Goal: Transaction & Acquisition: Purchase product/service

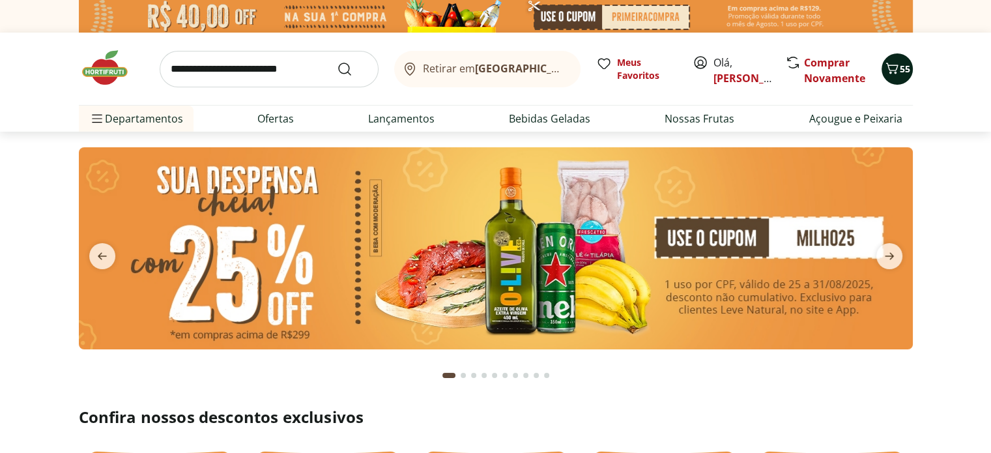
click at [887, 70] on icon "Carrinho" at bounding box center [892, 69] width 16 height 16
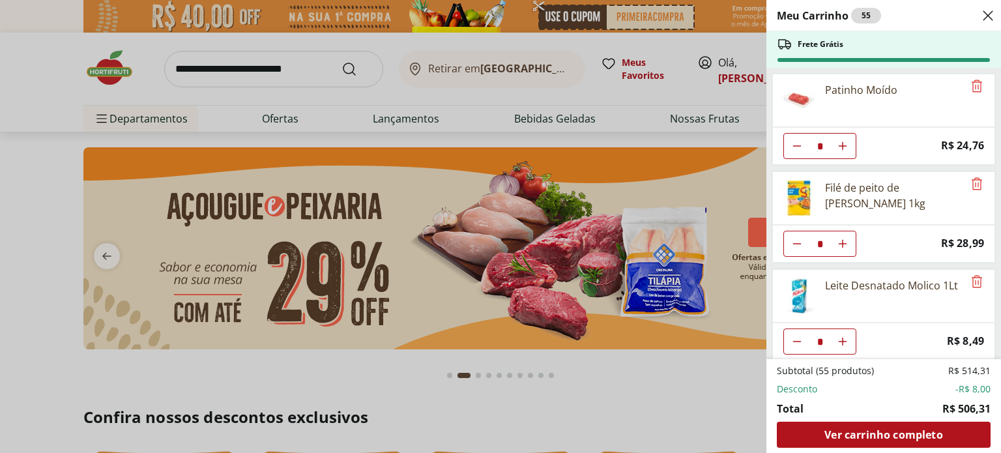
click at [789, 159] on button "Diminuir Quantidade" at bounding box center [797, 146] width 26 height 26
click at [790, 159] on button "Diminuir Quantidade" at bounding box center [797, 146] width 26 height 26
type input "*"
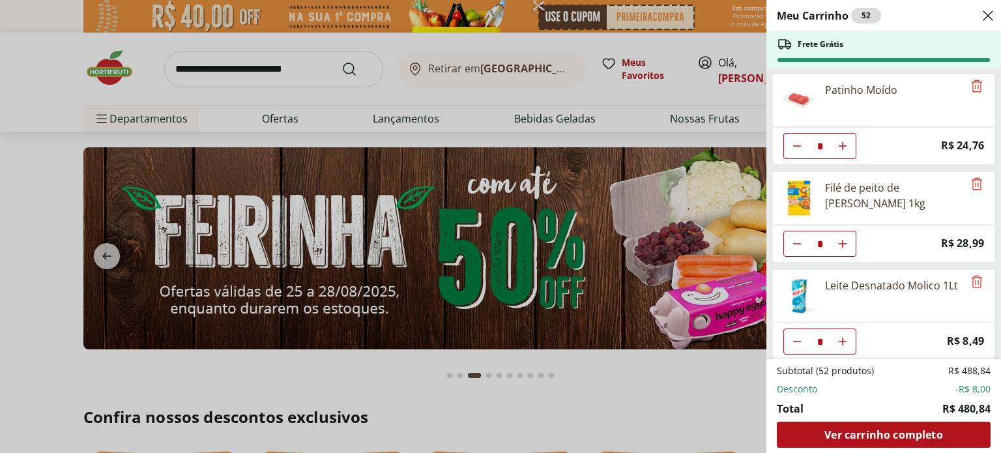
click at [792, 151] on icon "Diminuir Quantidade" at bounding box center [797, 146] width 10 height 10
type input "*"
click at [800, 143] on icon "Diminuir Quantidade" at bounding box center [797, 146] width 10 height 10
type input "*"
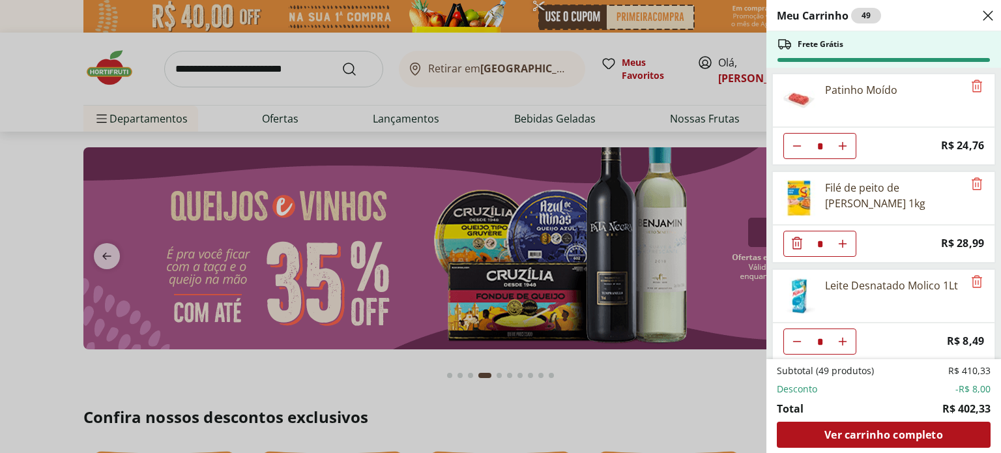
click at [846, 151] on icon "Aumentar Quantidade" at bounding box center [842, 146] width 10 height 10
type input "*"
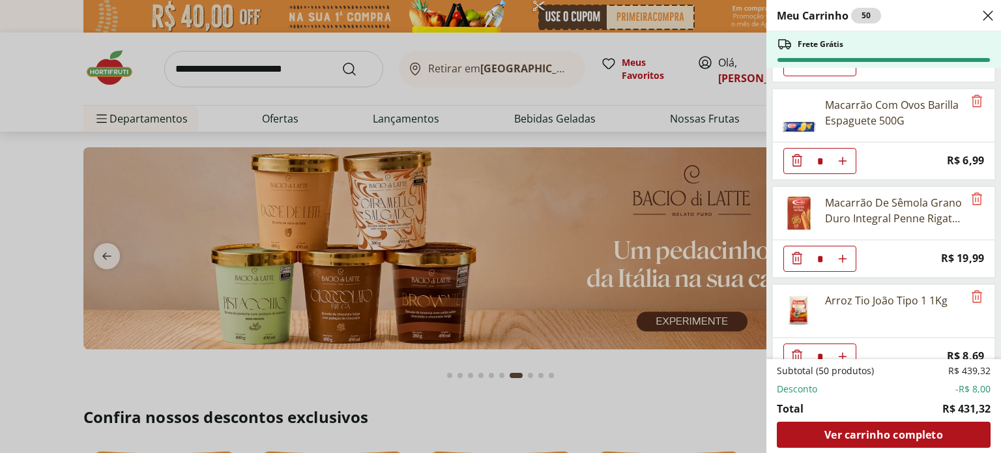
scroll to position [1944, 0]
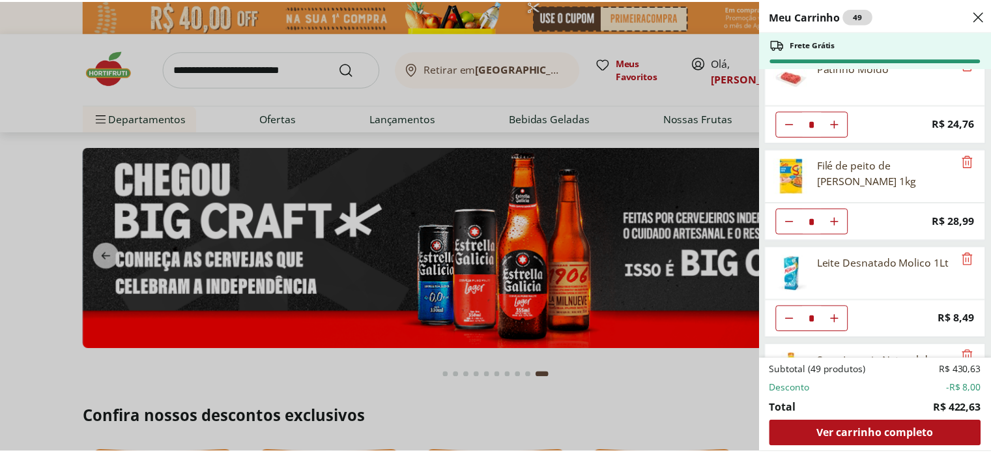
scroll to position [0, 0]
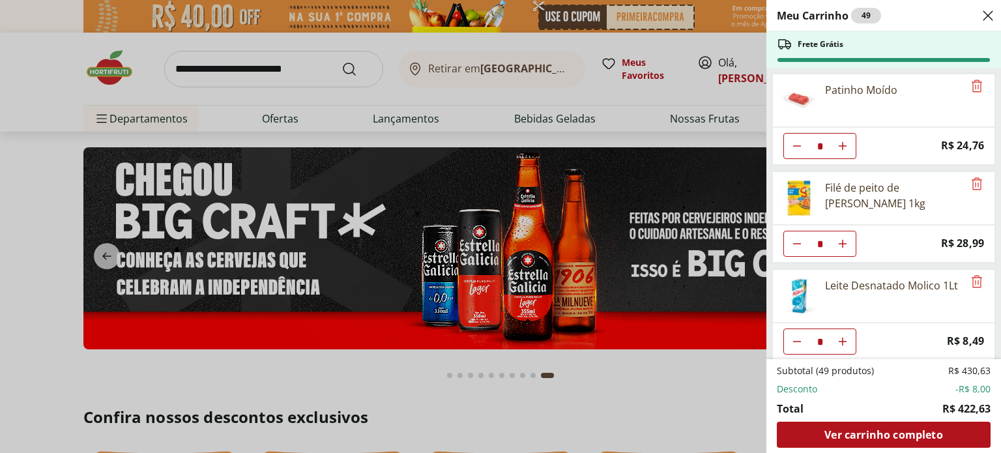
click at [180, 62] on div "Meu Carrinho 49 Frete Grátis Patinho Moído * Price: R$ 24,76 Filé de peito de f…" at bounding box center [500, 226] width 1001 height 453
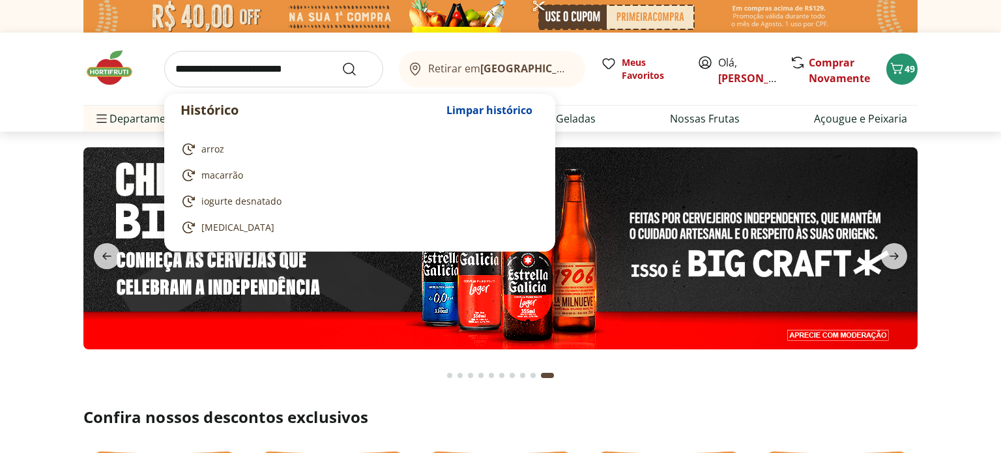
click at [187, 70] on input "search" at bounding box center [273, 69] width 219 height 36
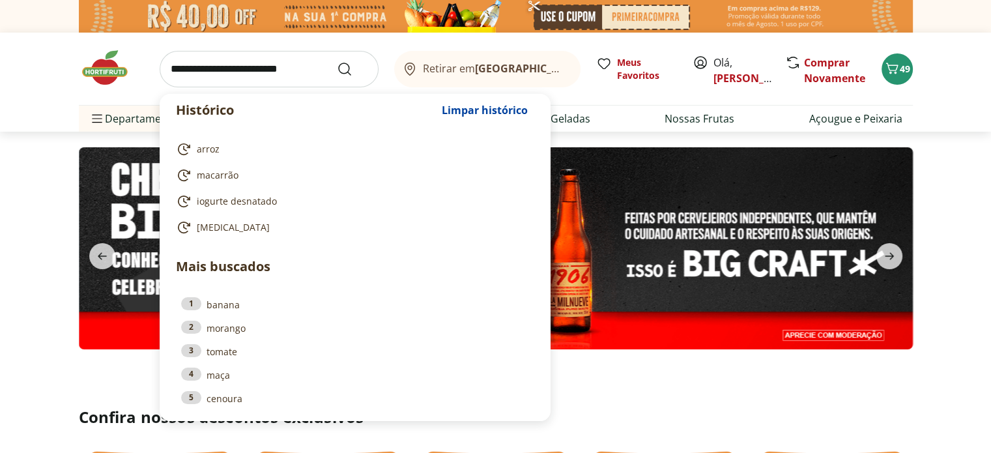
click at [204, 68] on input "search" at bounding box center [269, 69] width 219 height 36
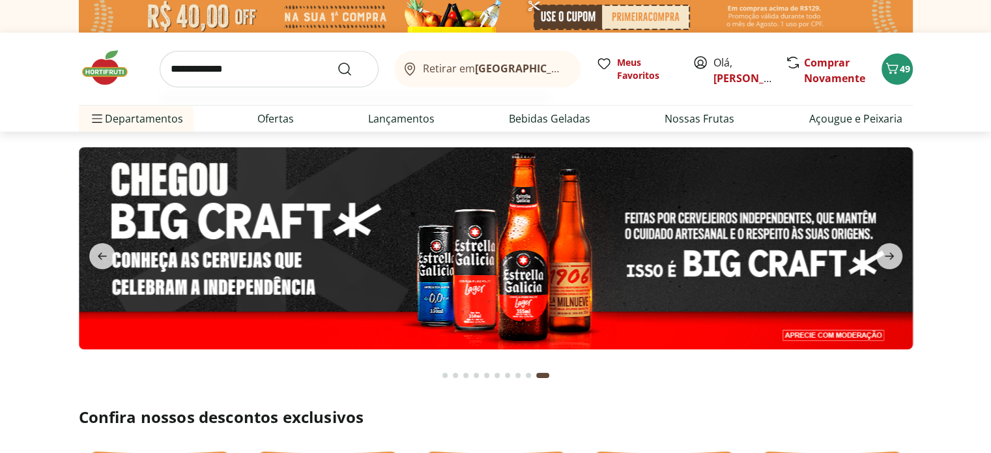
type input "**********"
click at [337, 61] on button "Submit Search" at bounding box center [352, 69] width 31 height 16
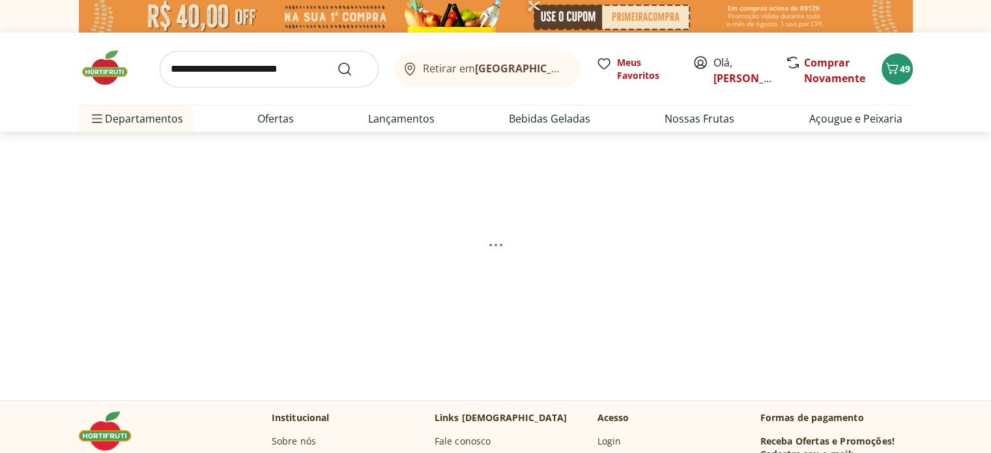
select select "**********"
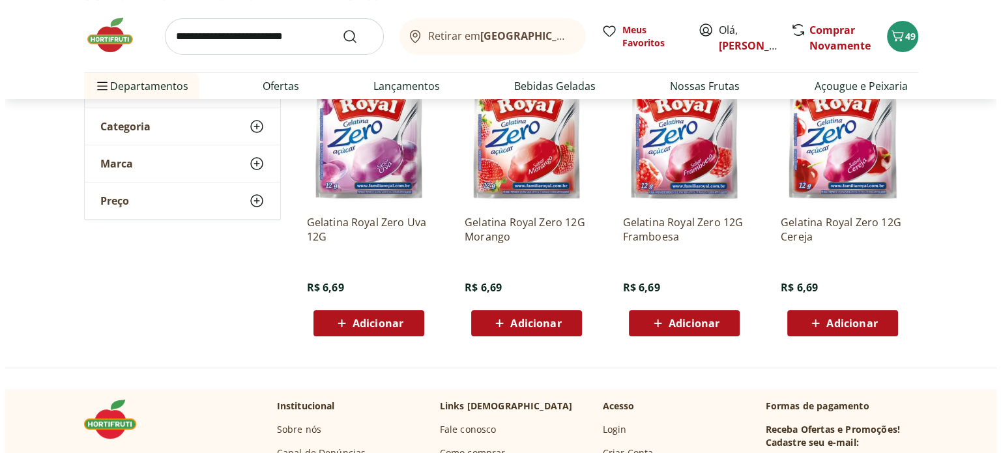
scroll to position [195, 0]
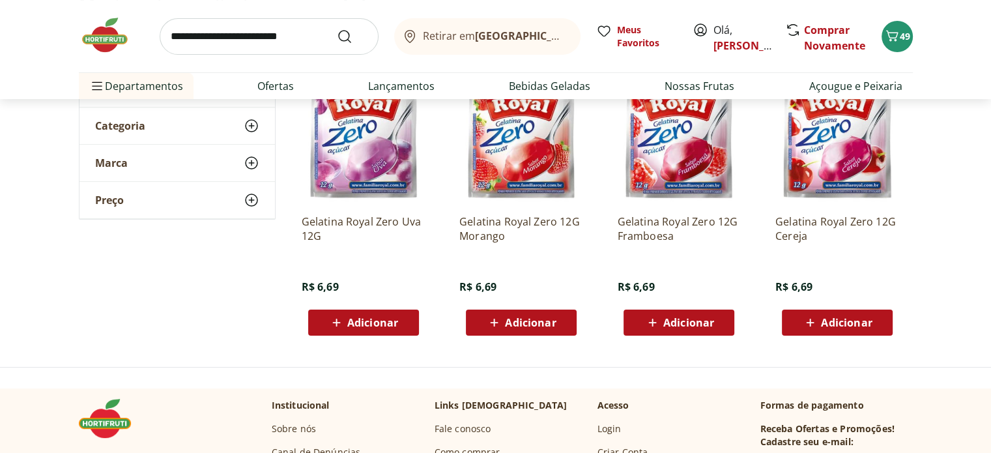
click at [381, 317] on span "Adicionar" at bounding box center [372, 322] width 51 height 10
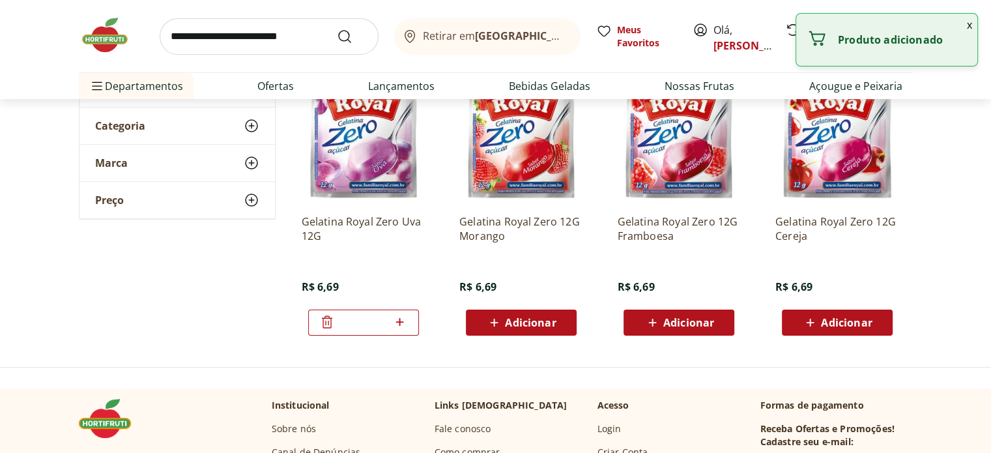
click at [503, 324] on span "Adicionar" at bounding box center [521, 323] width 70 height 16
click at [693, 321] on span "Adicionar" at bounding box center [688, 322] width 51 height 10
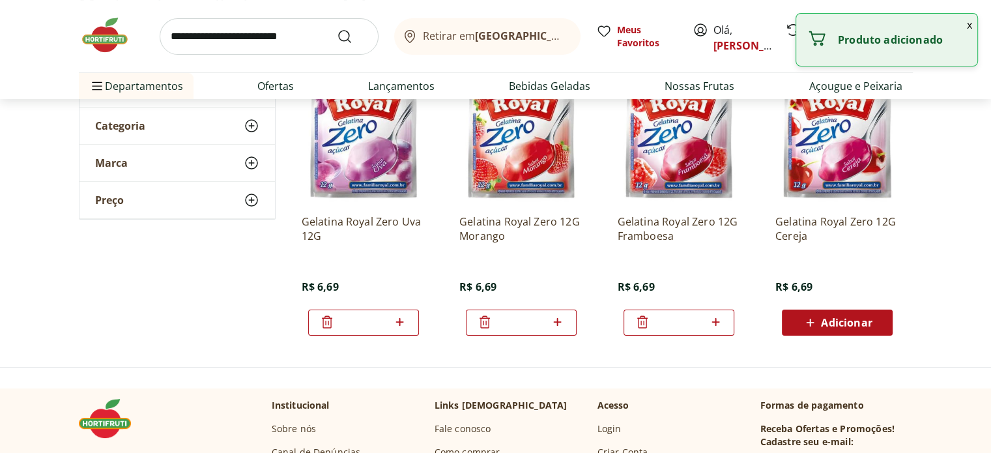
click at [831, 317] on span "Adicionar" at bounding box center [846, 322] width 51 height 10
click at [873, 317] on icon at bounding box center [873, 322] width 16 height 16
type input "*"
click at [717, 321] on icon at bounding box center [716, 322] width 8 height 8
type input "*"
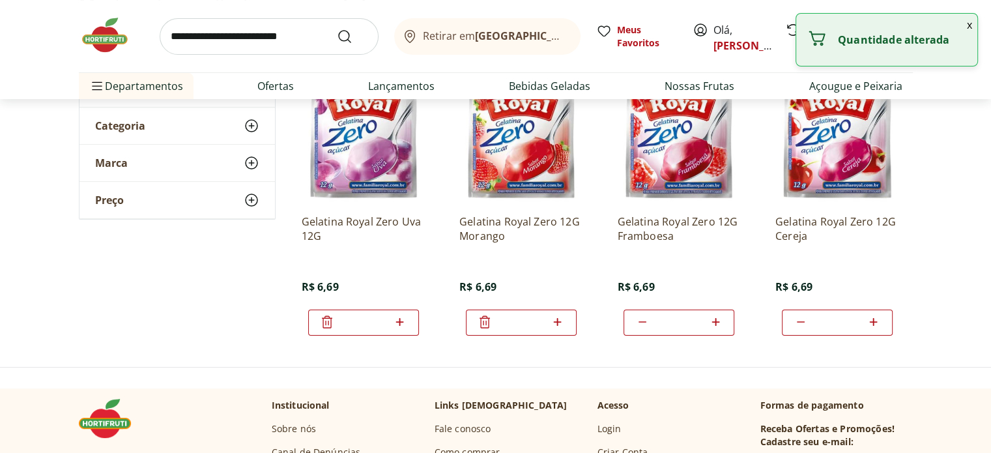
click at [564, 324] on icon at bounding box center [557, 322] width 16 height 16
type input "*"
click at [401, 323] on icon at bounding box center [400, 322] width 16 height 16
type input "*"
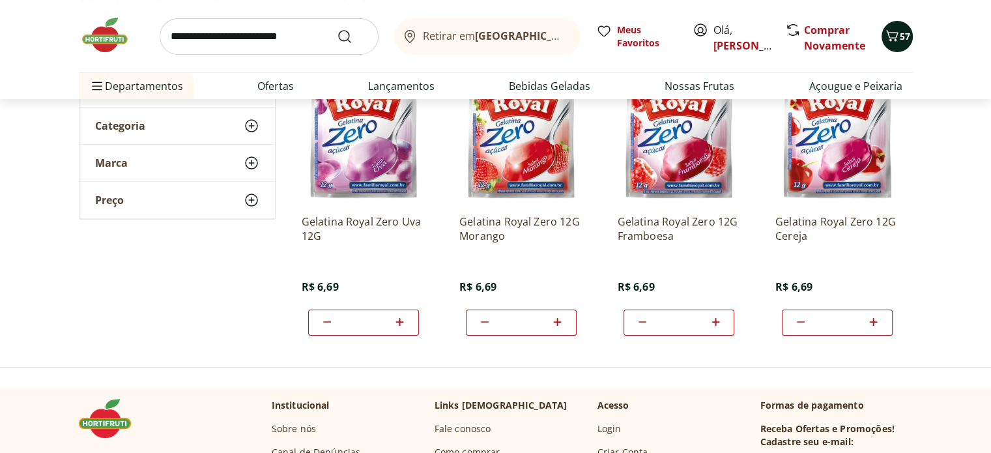
click at [904, 42] on span "57" at bounding box center [905, 36] width 10 height 12
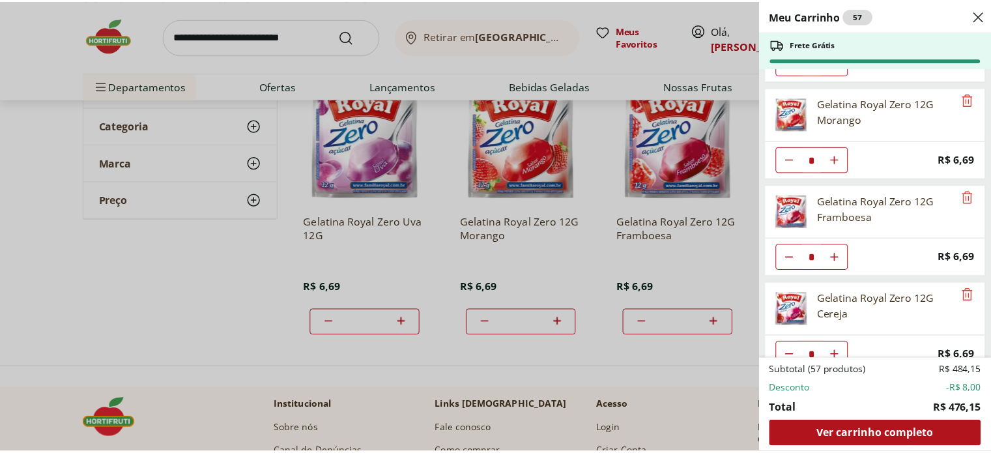
scroll to position [1778, 0]
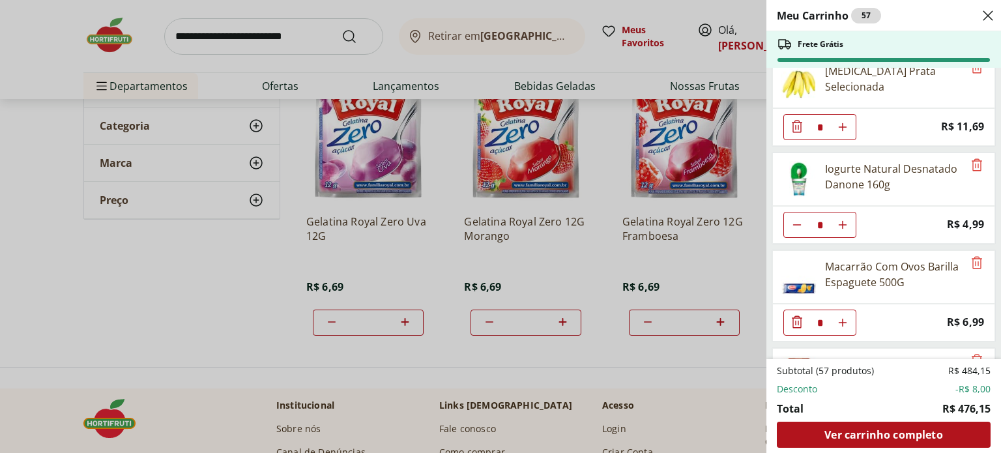
click at [106, 38] on div "Meu Carrinho 57 Frete Grátis Patinho Moído * Price: R$ 24,76 Filé de peito de f…" at bounding box center [500, 226] width 1001 height 453
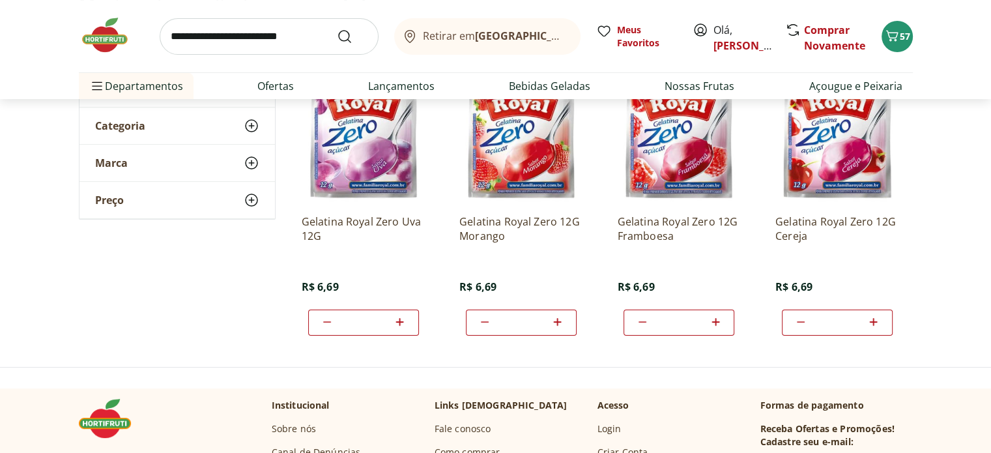
click at [117, 41] on img at bounding box center [111, 35] width 65 height 39
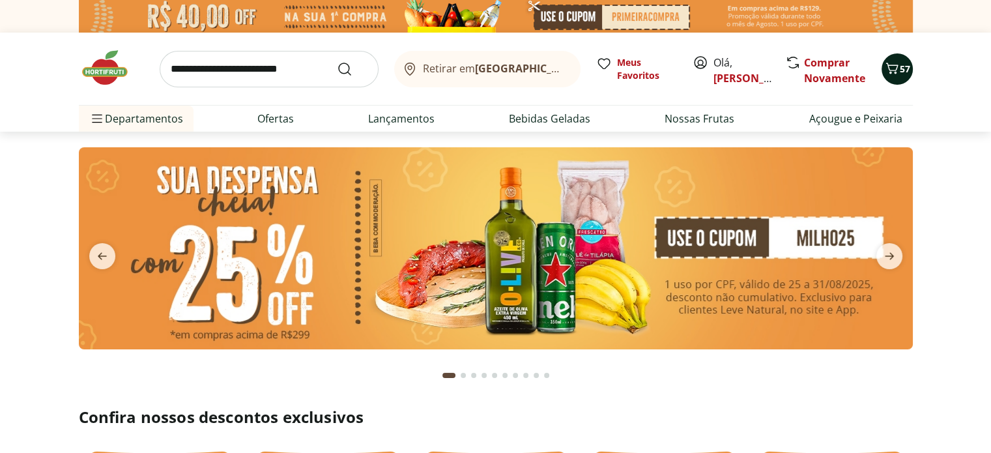
click at [902, 69] on span "57" at bounding box center [905, 69] width 10 height 12
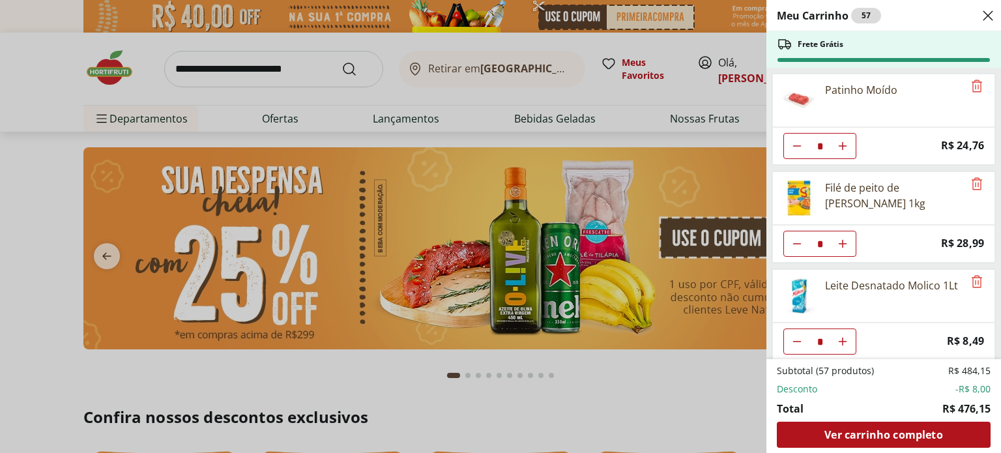
click at [1, 248] on div "Meu Carrinho 57 Frete Grátis Patinho Moído * Price: R$ 24,76 Filé de peito de f…" at bounding box center [500, 226] width 1001 height 453
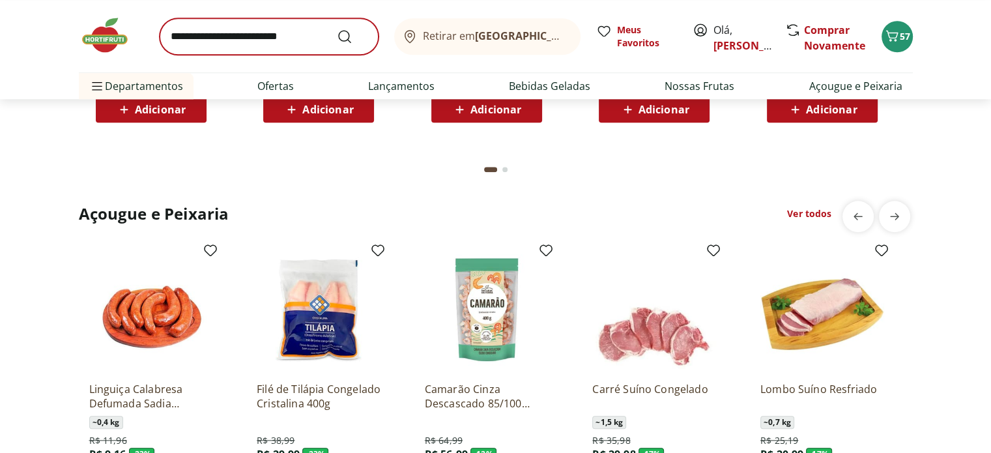
scroll to position [1108, 0]
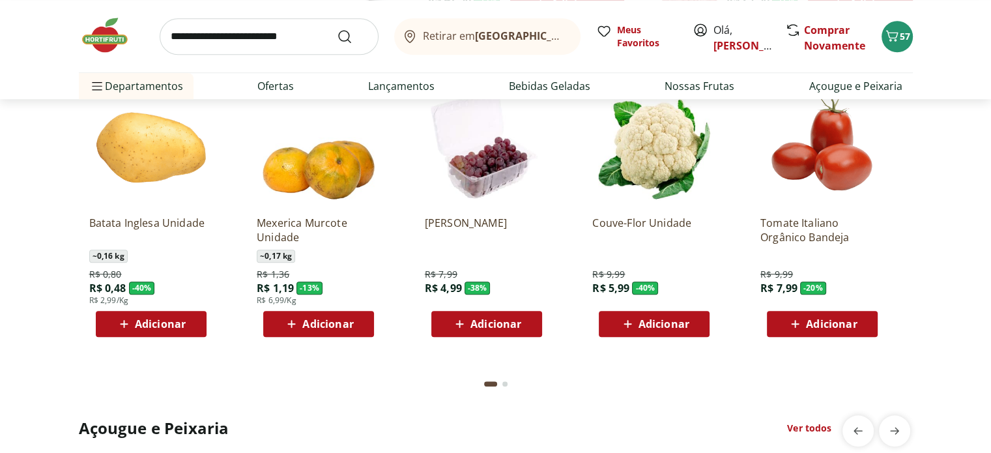
click at [276, 33] on input "search" at bounding box center [269, 36] width 219 height 36
click at [20, 210] on section "Faça sua Feira Ver todos Batata Inglesa Unidade ~ 0,16 kg R$ 0,80 R$ 0,48 - 40 …" at bounding box center [495, 217] width 991 height 381
click at [132, 316] on icon at bounding box center [124, 324] width 16 height 16
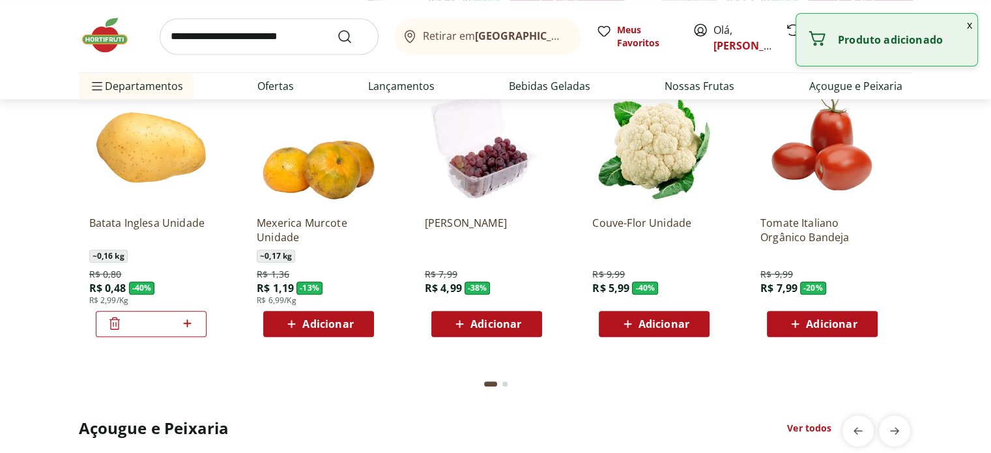
click at [188, 323] on icon at bounding box center [188, 323] width 8 height 8
click at [188, 323] on icon at bounding box center [187, 323] width 16 height 16
type input "*"
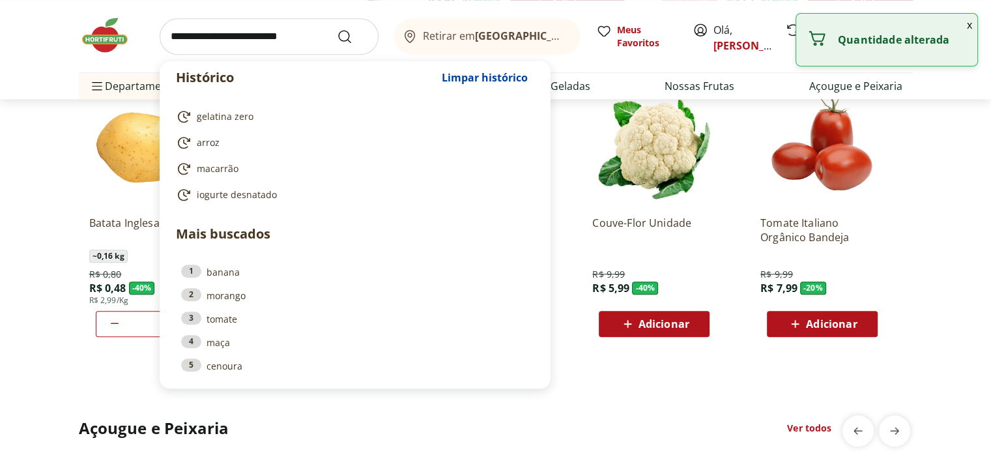
click at [268, 33] on input "search" at bounding box center [269, 36] width 219 height 36
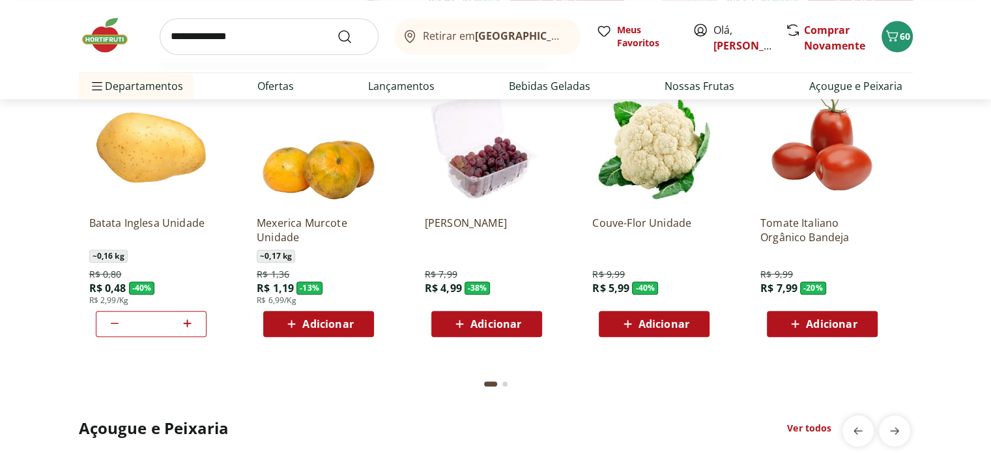
type input "**********"
click at [337, 29] on button "Submit Search" at bounding box center [352, 37] width 31 height 16
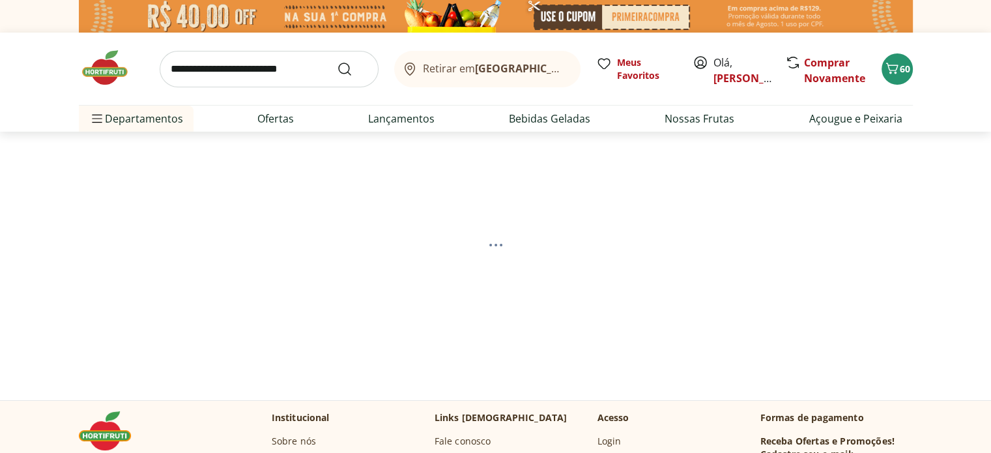
select select "**********"
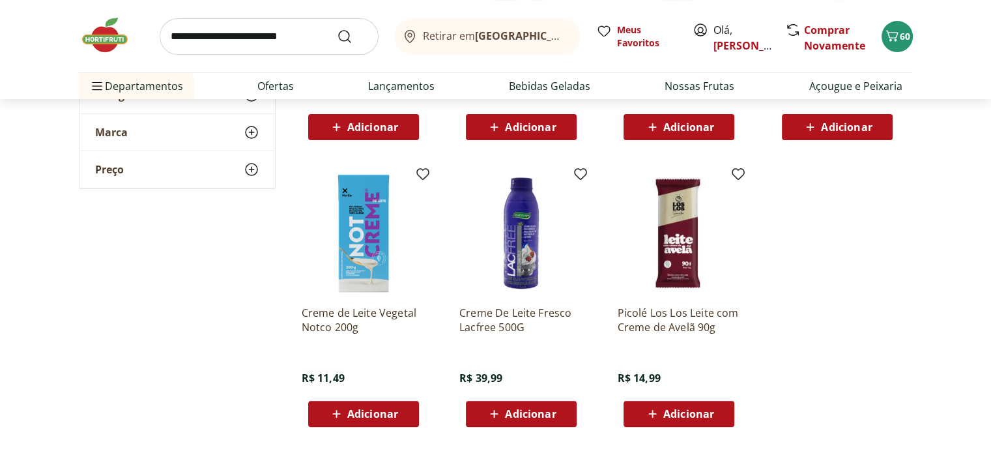
scroll to position [261, 0]
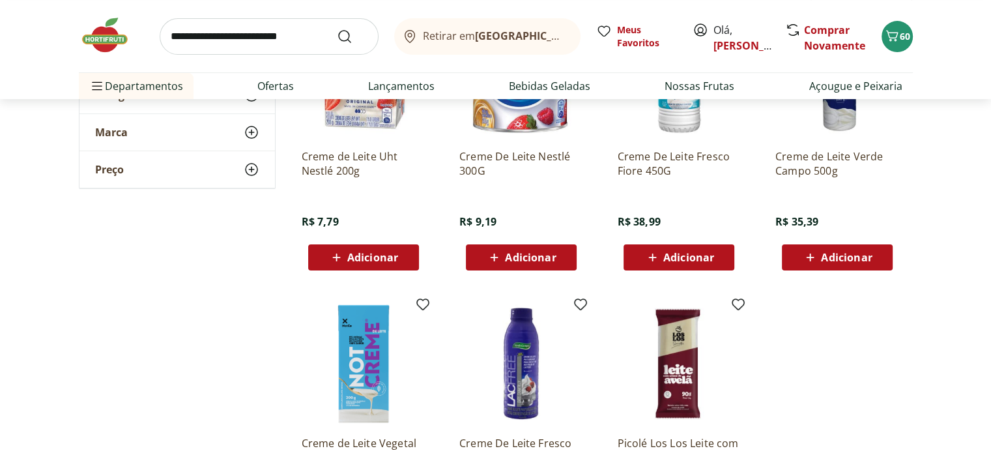
click at [391, 252] on span "Adicionar" at bounding box center [372, 257] width 51 height 10
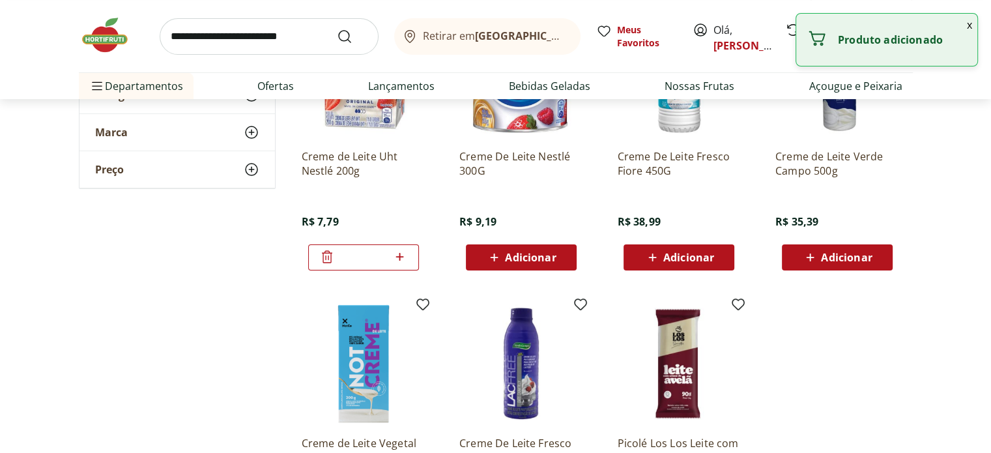
click at [973, 29] on button "x" at bounding box center [970, 25] width 16 height 22
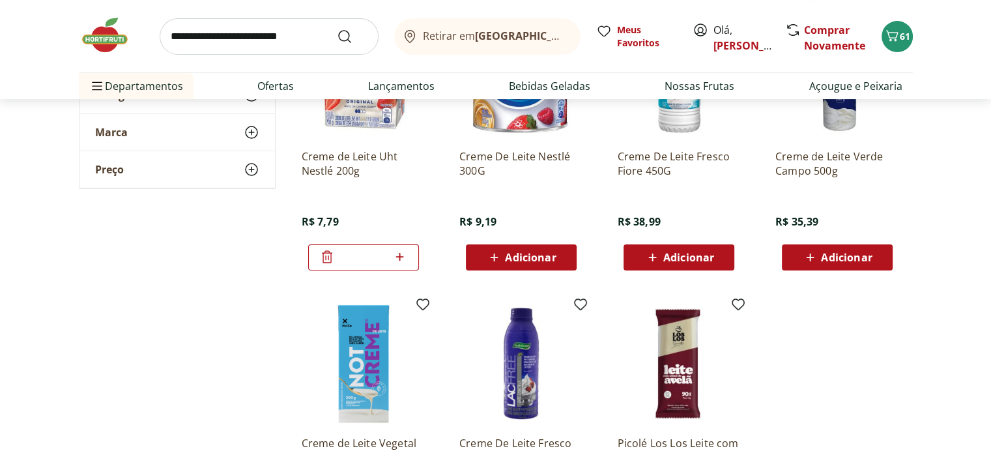
click at [912, 40] on div "Retirar em Rio de Janeiro/RJ Meus Favoritos Olá, Maria Comprar Novamente 61 Dep…" at bounding box center [496, 49] width 886 height 99
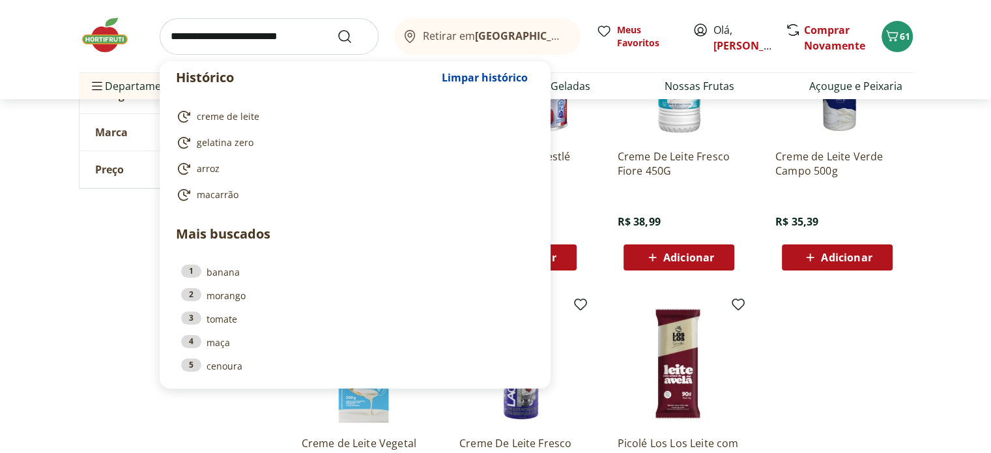
click at [219, 41] on input "search" at bounding box center [269, 36] width 219 height 36
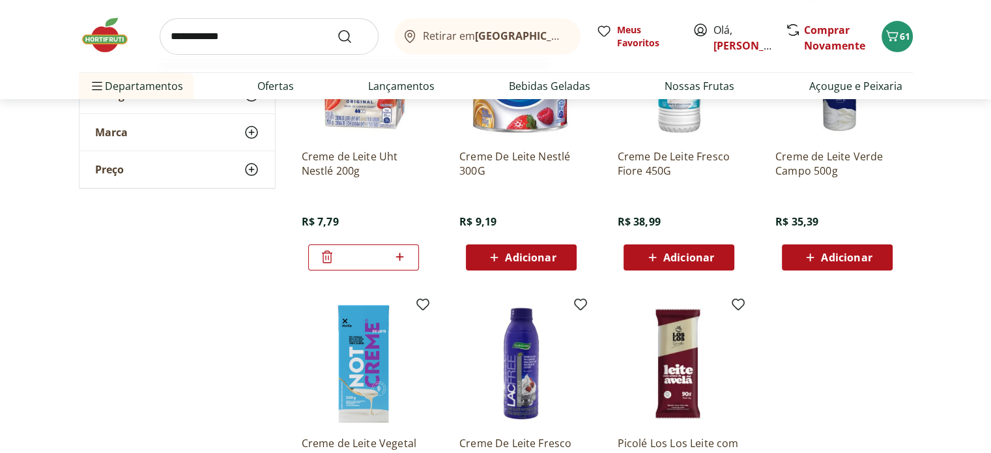
type input "**********"
click at [337, 29] on button "Submit Search" at bounding box center [352, 37] width 31 height 16
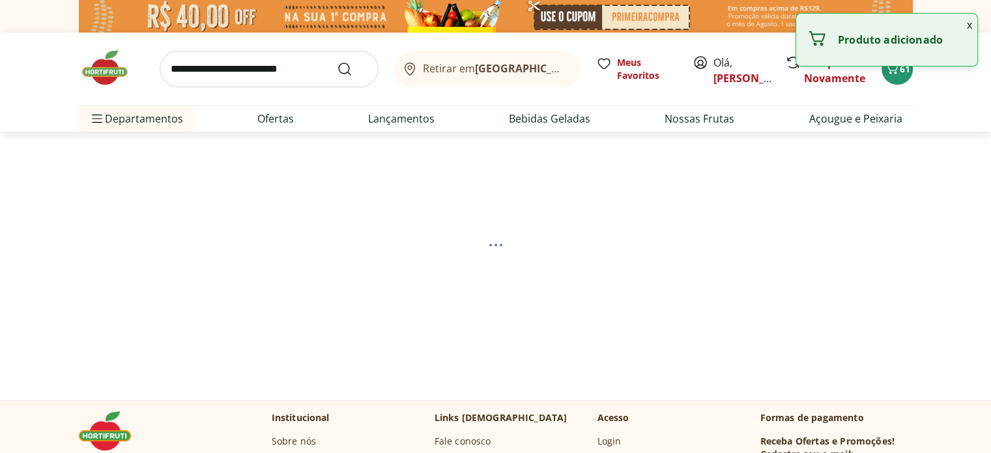
select select "**********"
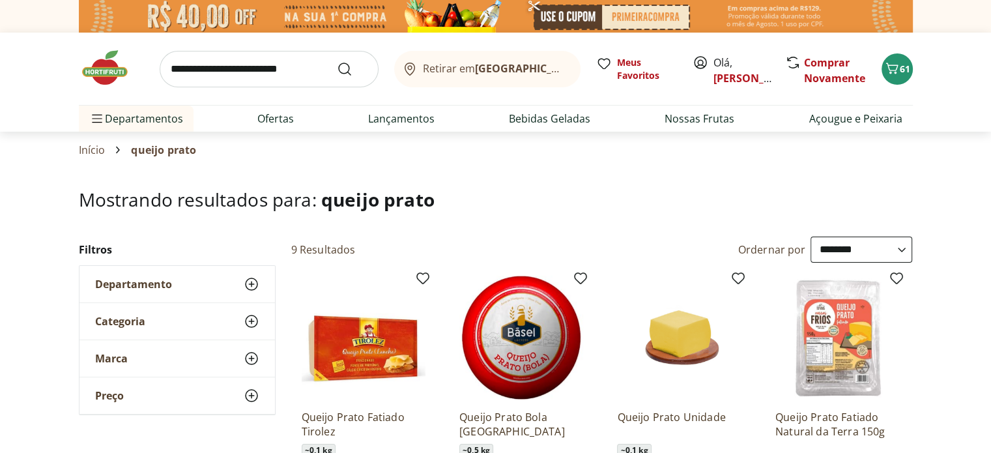
click at [313, 81] on input "search" at bounding box center [269, 69] width 219 height 36
type input "***"
click at [337, 61] on button "Submit Search" at bounding box center [352, 69] width 31 height 16
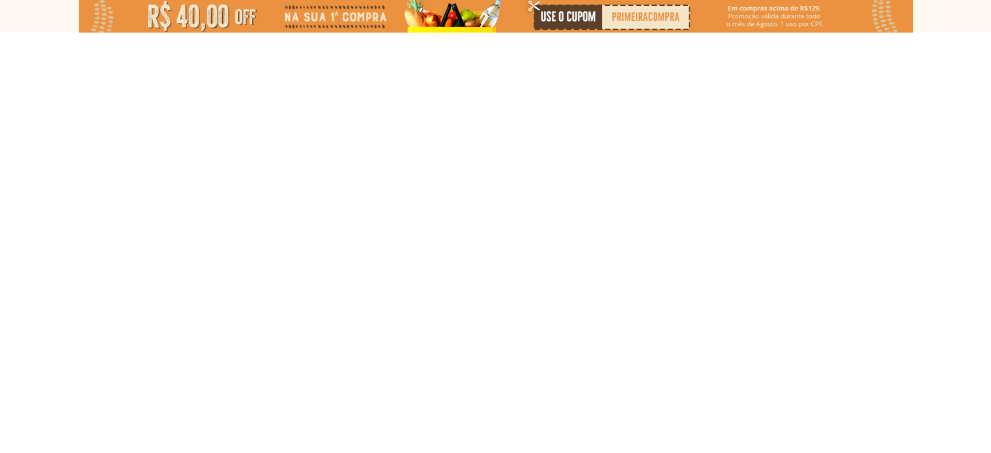
select select "**********"
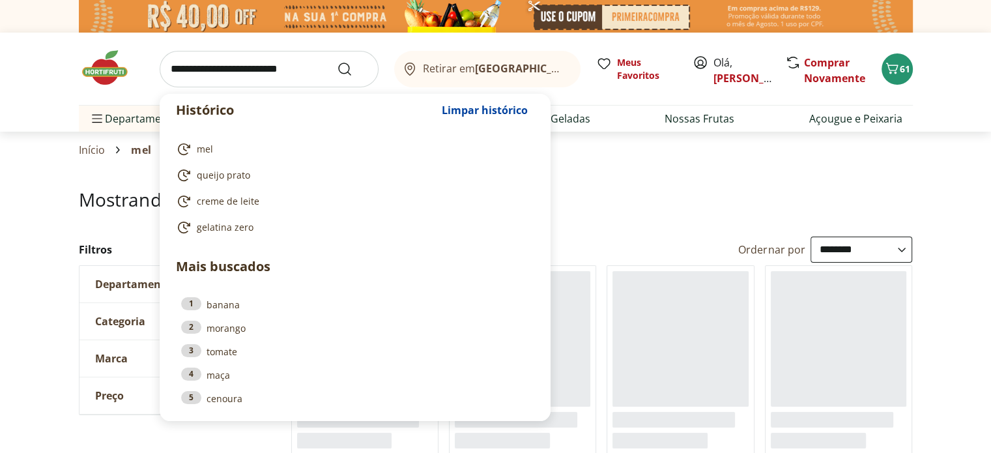
click at [244, 80] on input "search" at bounding box center [269, 69] width 219 height 36
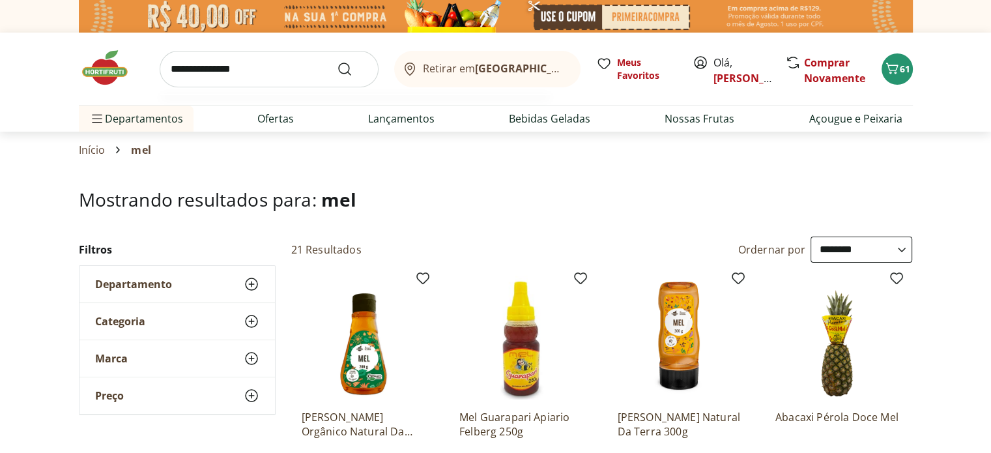
type input "**********"
click at [337, 61] on button "Submit Search" at bounding box center [352, 69] width 31 height 16
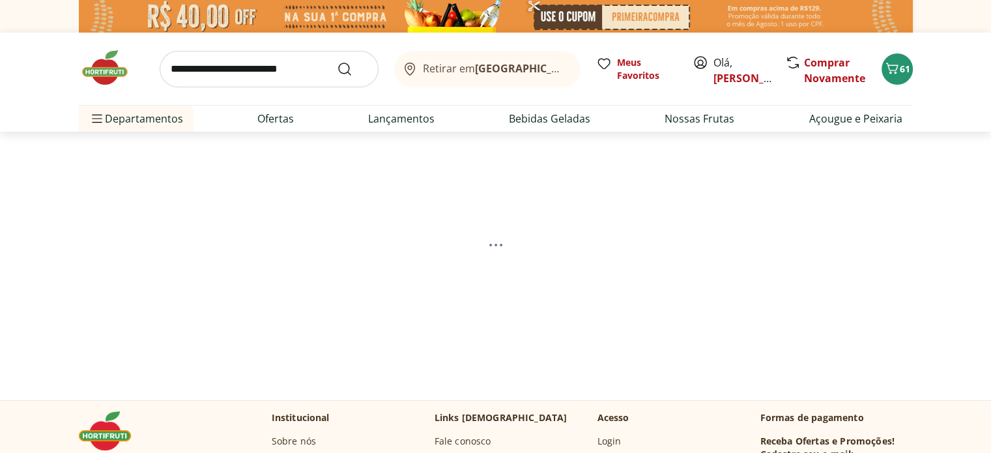
select select "**********"
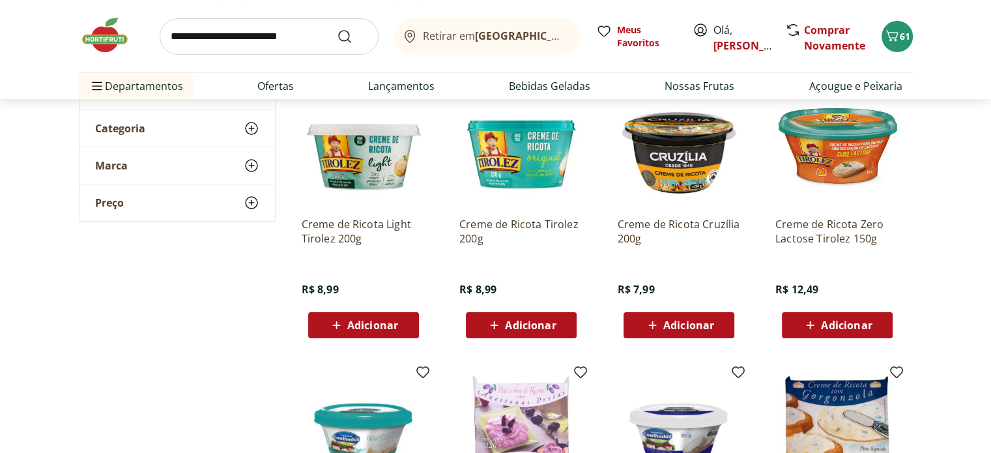
scroll to position [130, 0]
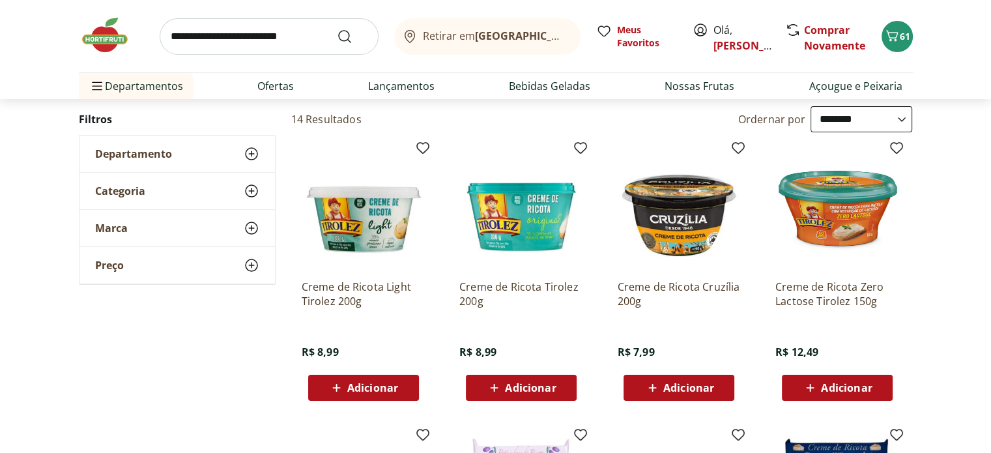
click at [381, 391] on span "Adicionar" at bounding box center [372, 387] width 51 height 10
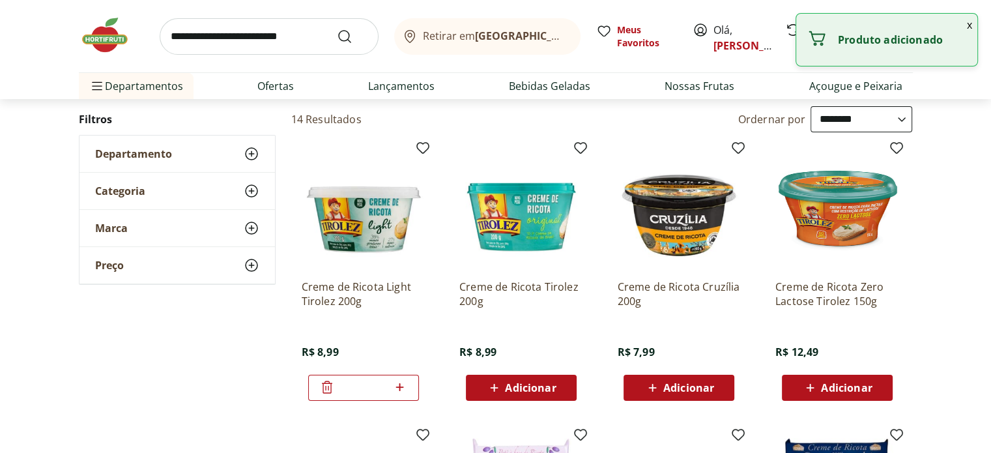
click at [399, 384] on icon at bounding box center [400, 387] width 16 height 16
type input "*"
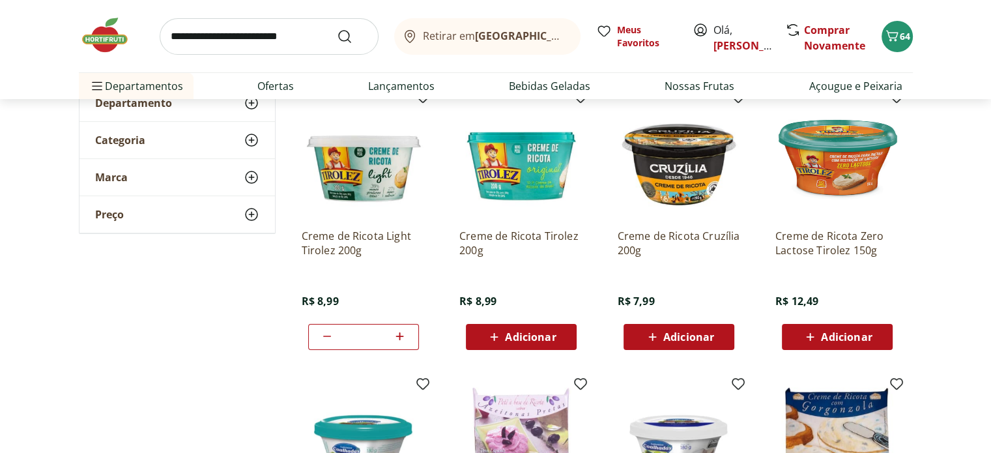
scroll to position [195, 0]
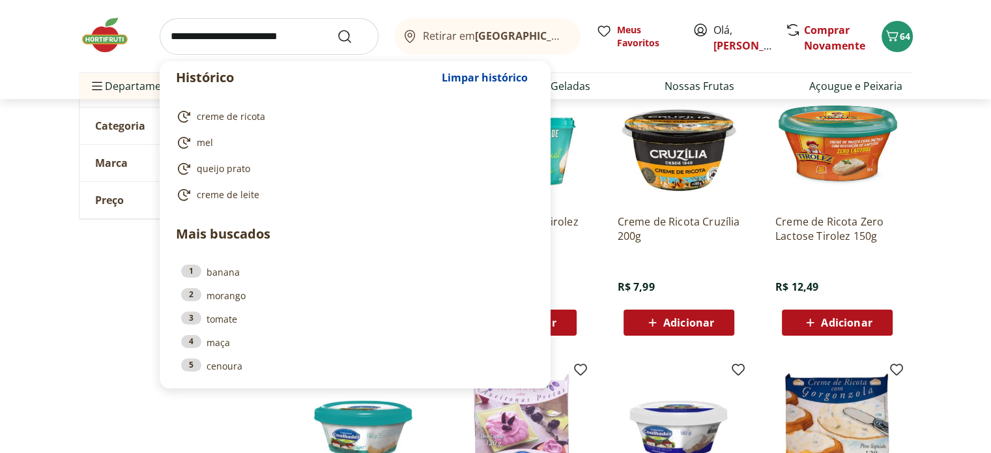
click at [289, 39] on input "search" at bounding box center [269, 36] width 219 height 36
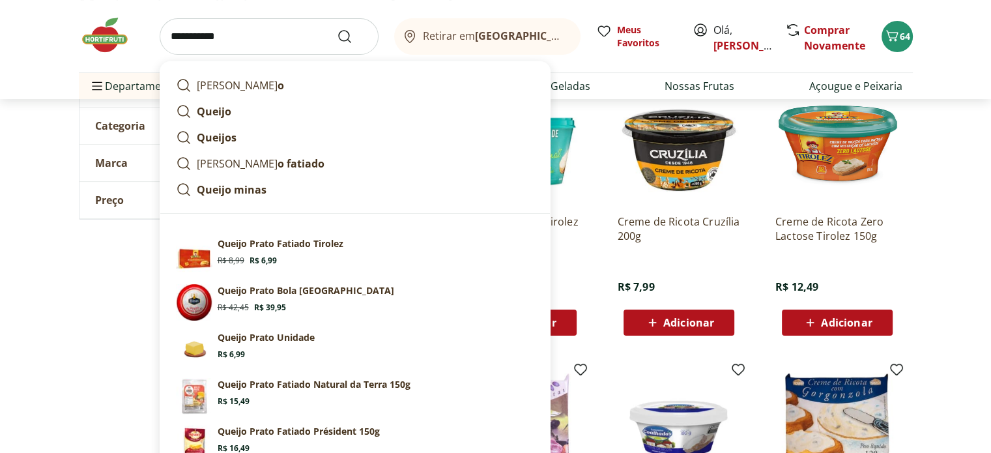
type input "**********"
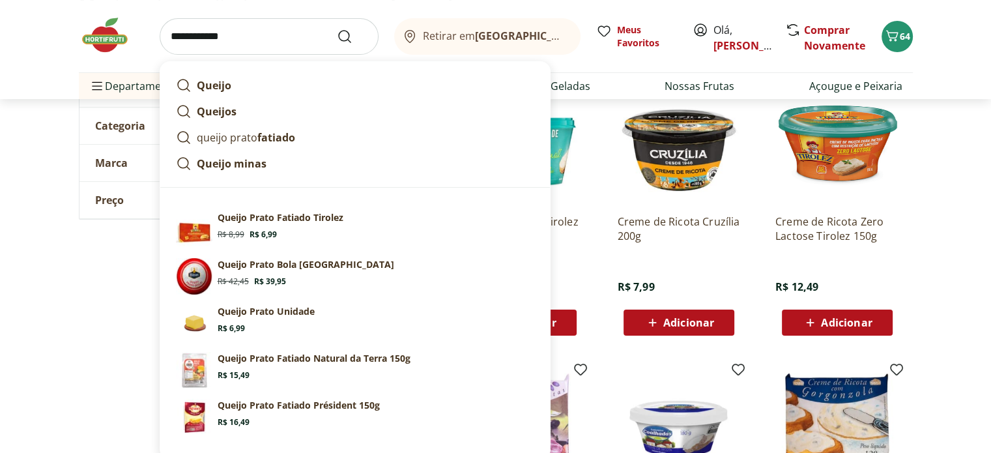
click button "Submit Search" at bounding box center [352, 37] width 31 height 16
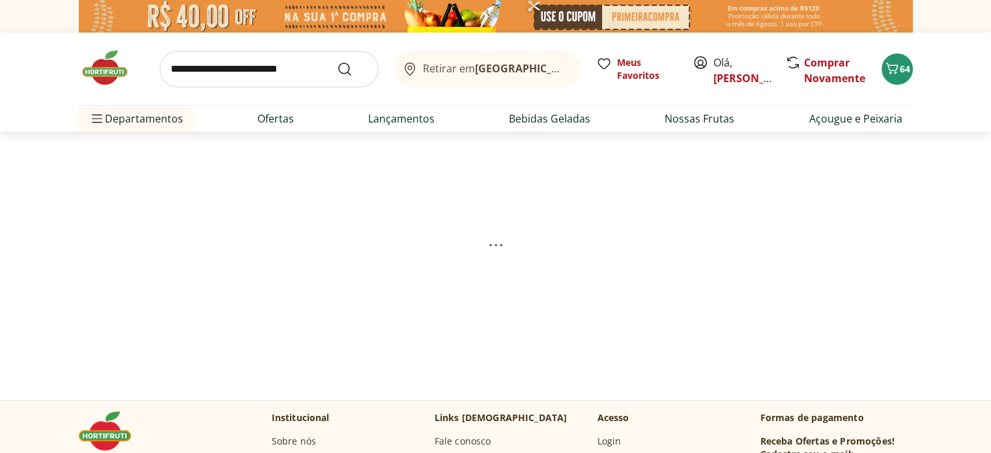
select select "**********"
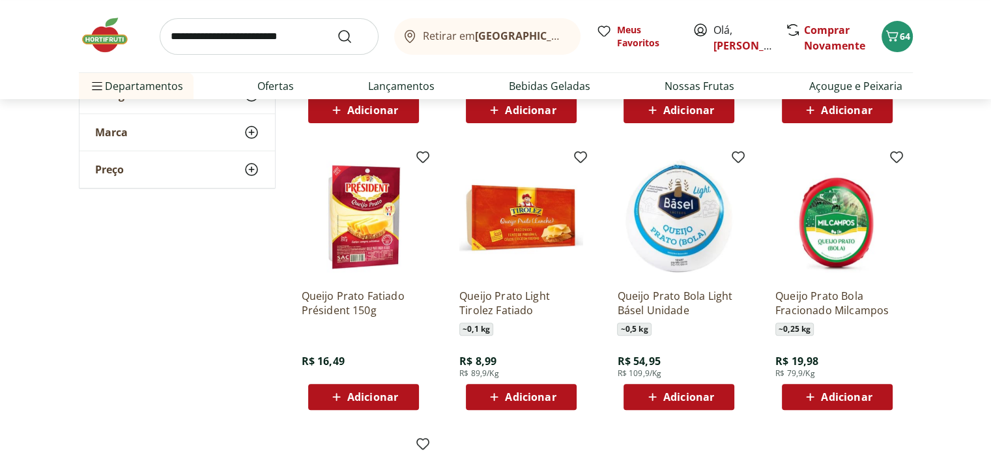
scroll to position [391, 0]
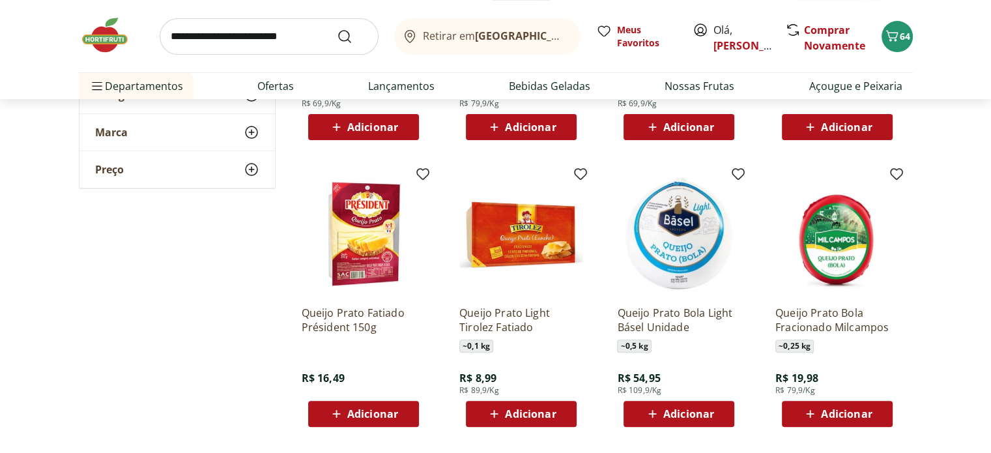
click at [381, 417] on span "Adicionar" at bounding box center [372, 414] width 51 height 10
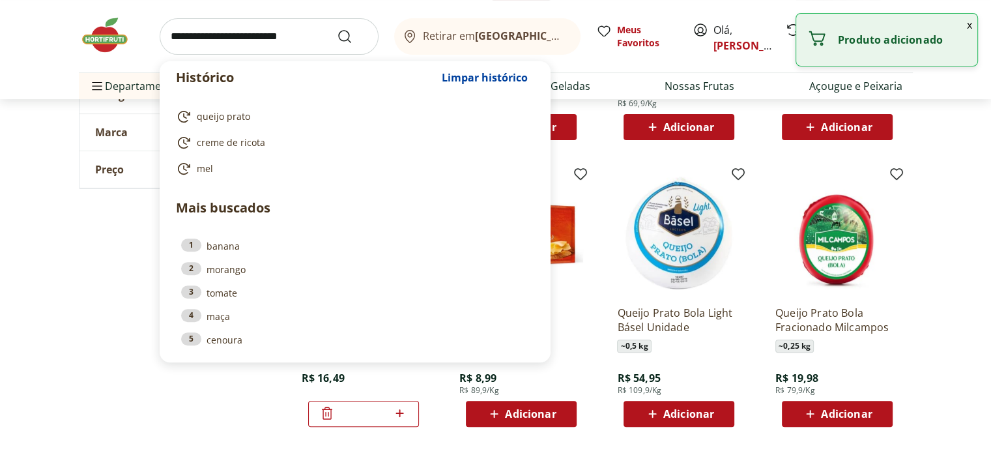
click at [270, 29] on input "search" at bounding box center [269, 36] width 219 height 36
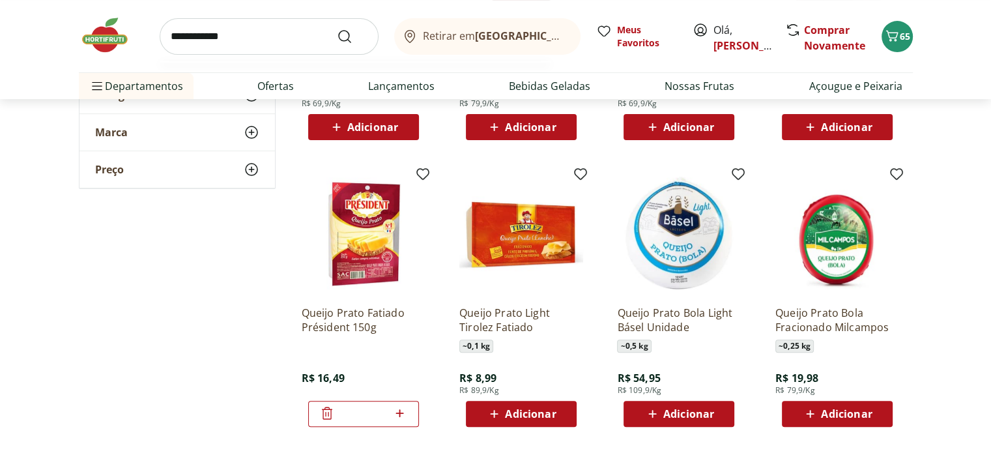
type input "**********"
click at [337, 29] on button "Submit Search" at bounding box center [352, 37] width 31 height 16
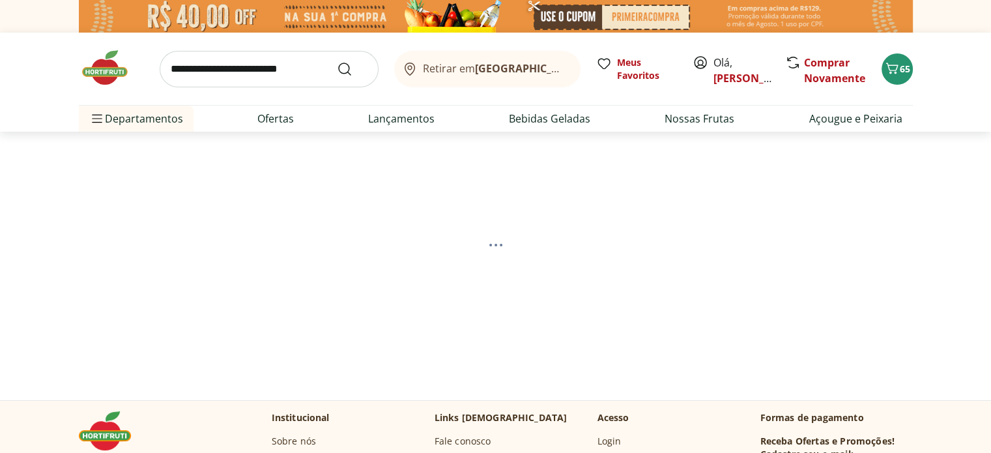
select select "**********"
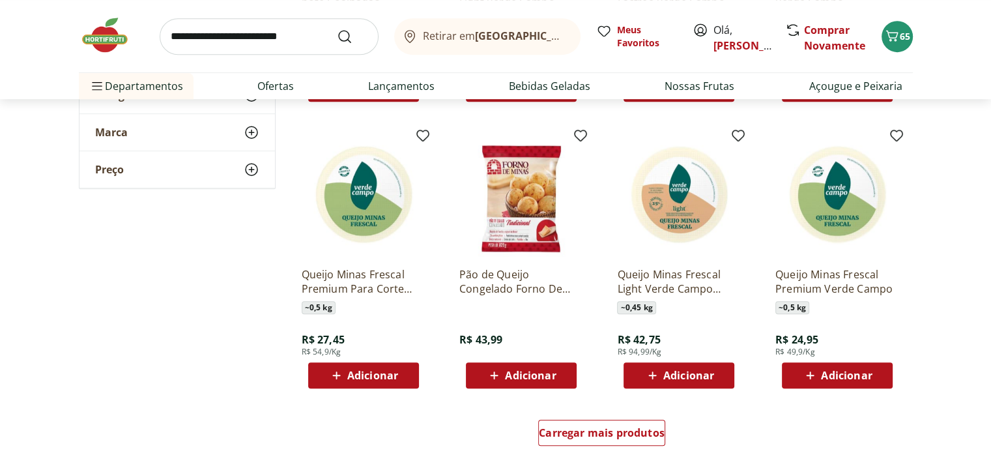
scroll to position [717, 0]
click at [675, 375] on span "Adicionar" at bounding box center [688, 374] width 51 height 10
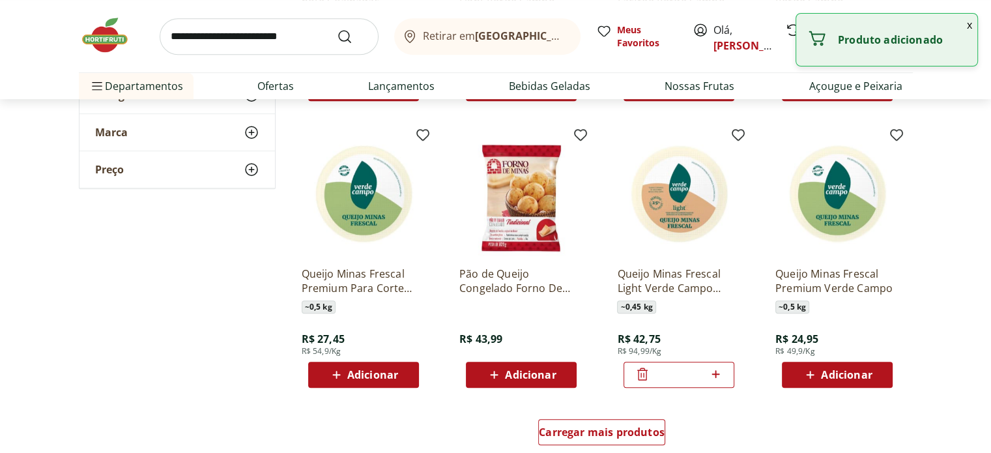
click at [247, 49] on input "search" at bounding box center [269, 36] width 219 height 36
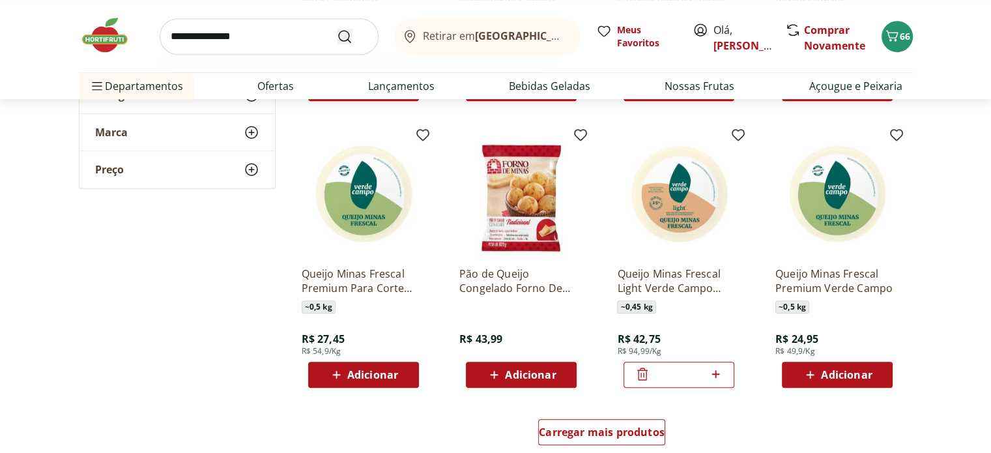
type input "**********"
click at [337, 29] on button "Submit Search" at bounding box center [352, 37] width 31 height 16
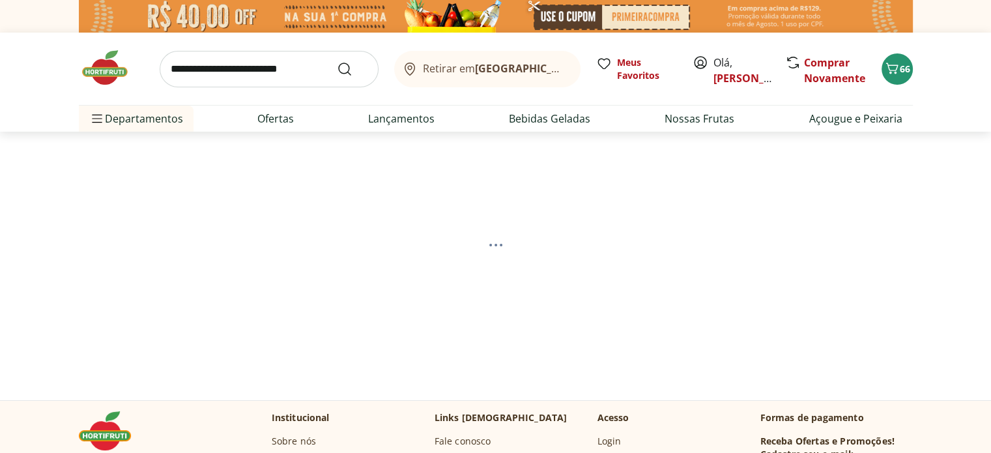
select select "**********"
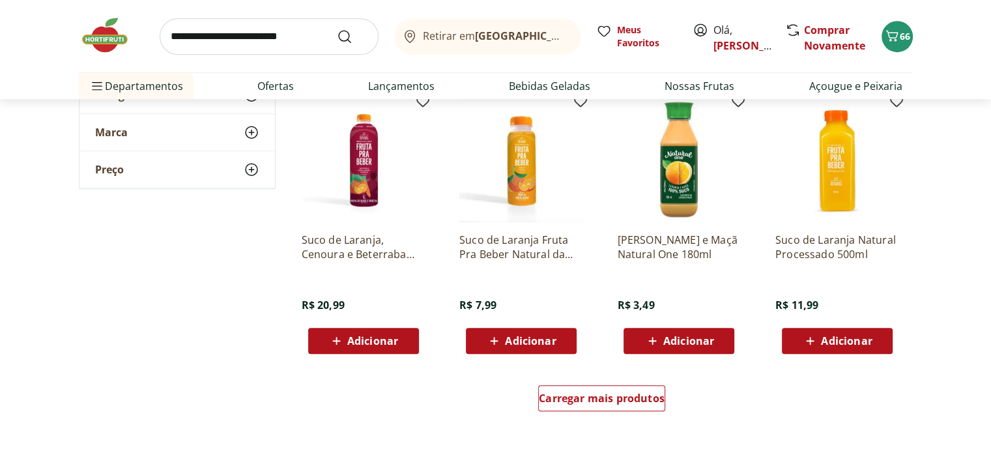
scroll to position [782, 0]
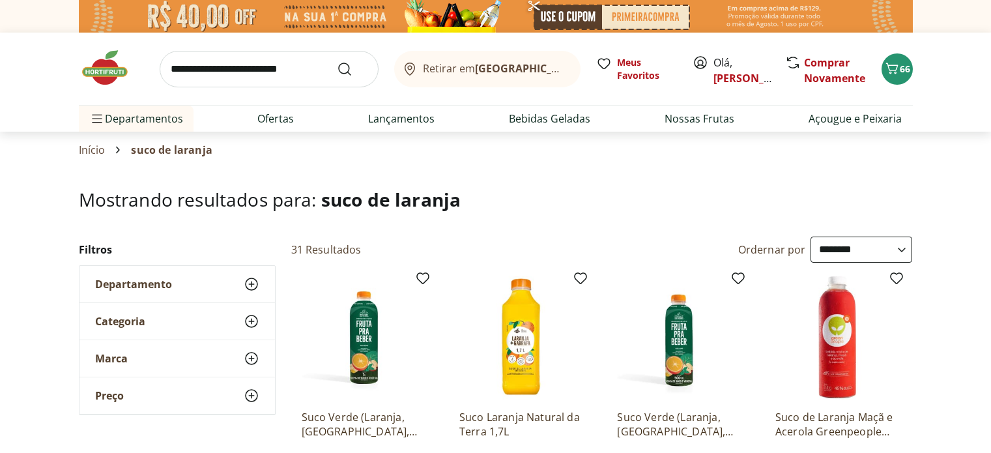
select select "**********"
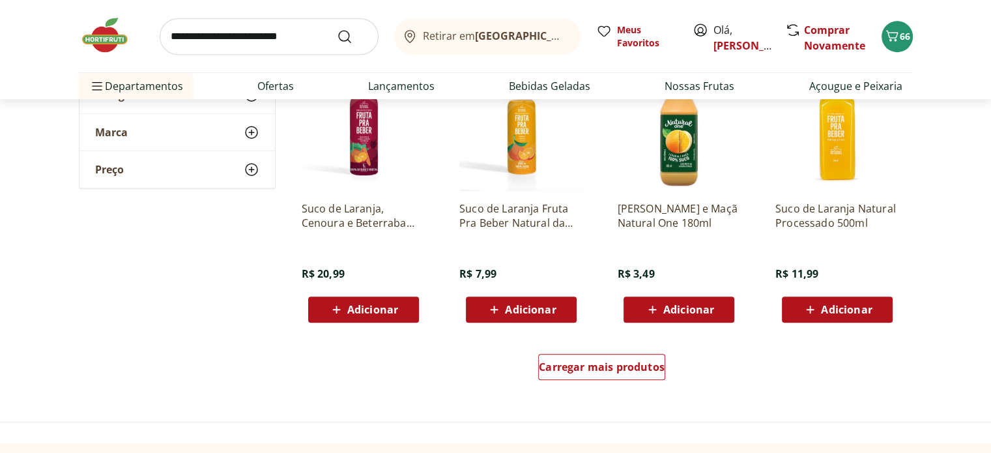
click at [904, 36] on span "66" at bounding box center [905, 36] width 10 height 12
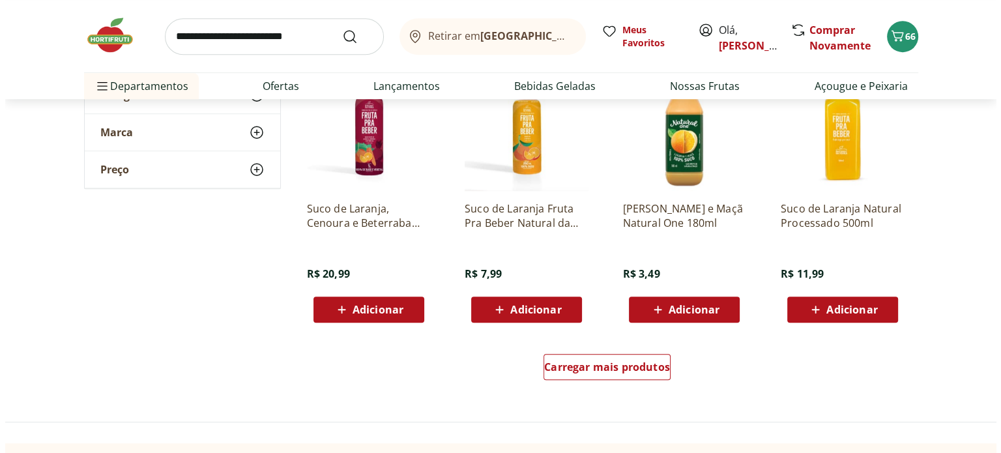
scroll to position [0, 0]
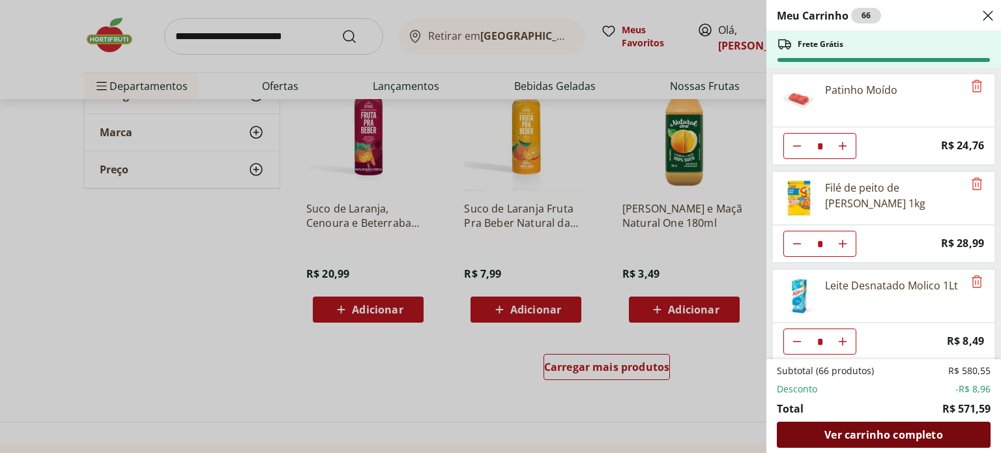
click at [886, 432] on span "Ver carrinho completo" at bounding box center [883, 434] width 118 height 10
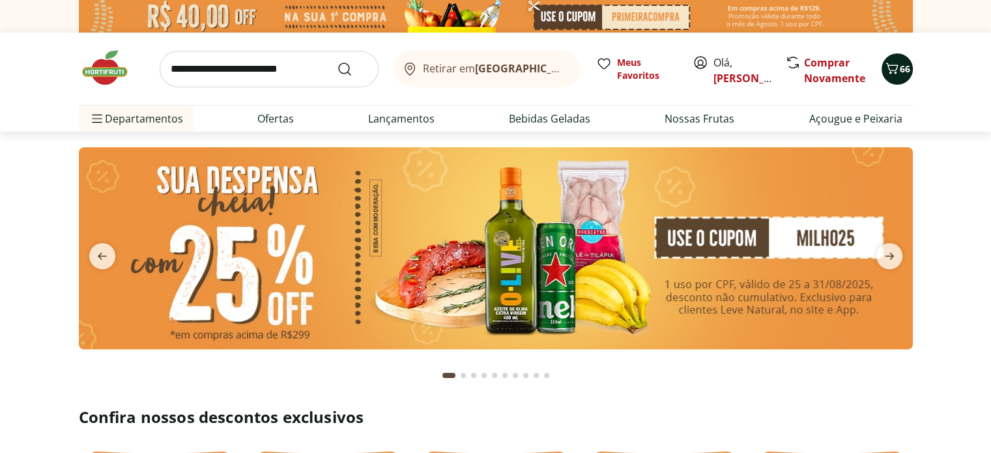
click at [886, 71] on icon "Carrinho" at bounding box center [892, 69] width 16 height 16
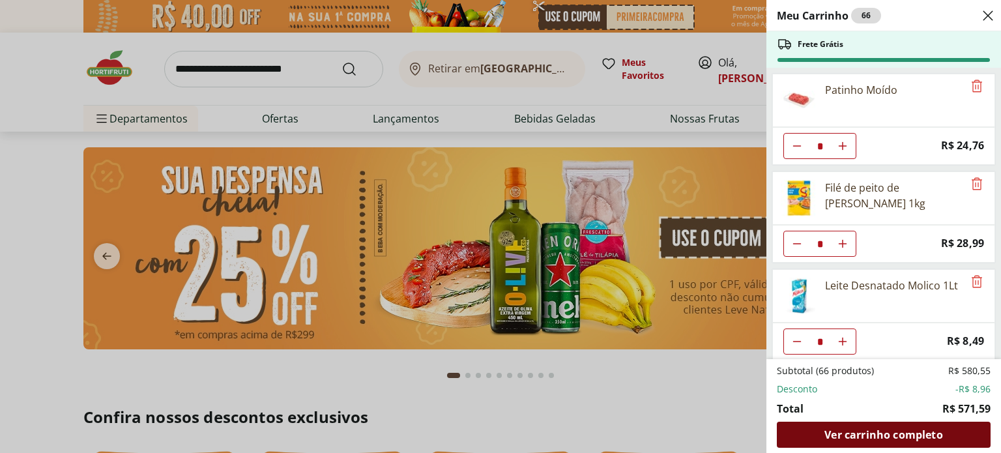
click at [884, 430] on span "Ver carrinho completo" at bounding box center [883, 434] width 118 height 10
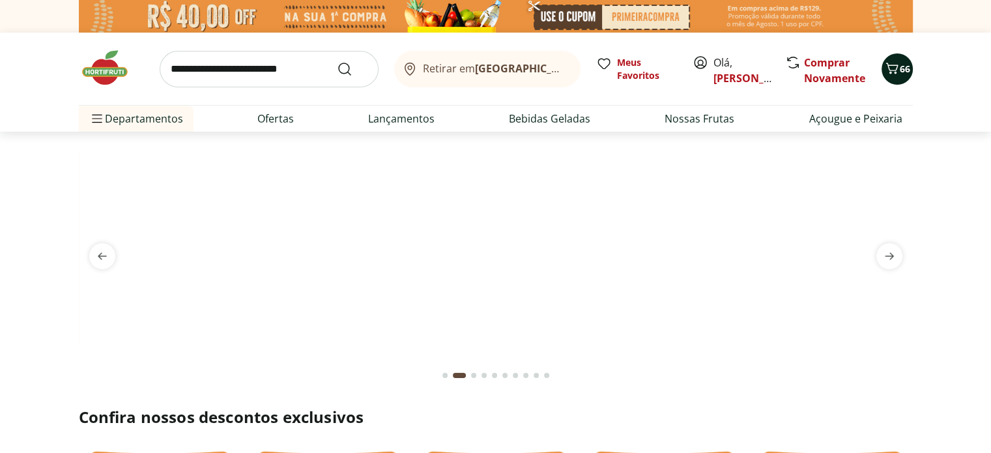
click at [891, 68] on icon "Carrinho" at bounding box center [892, 69] width 16 height 16
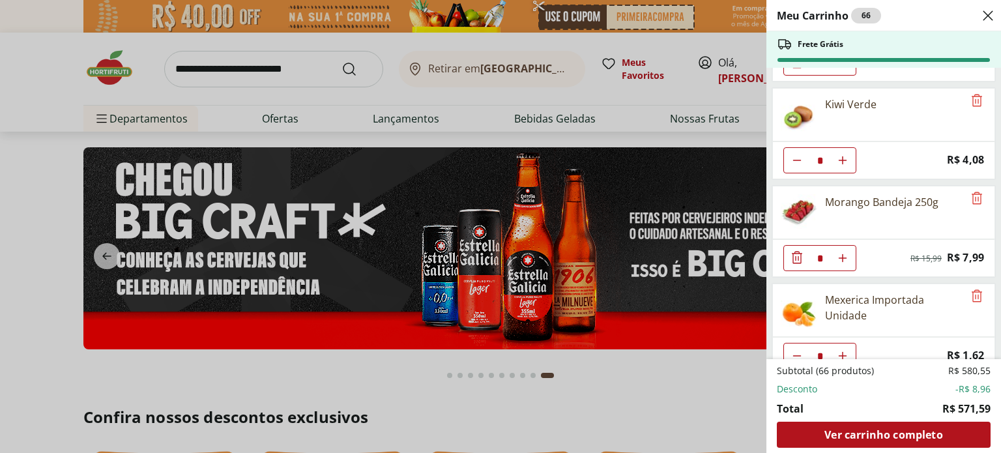
scroll to position [1368, 0]
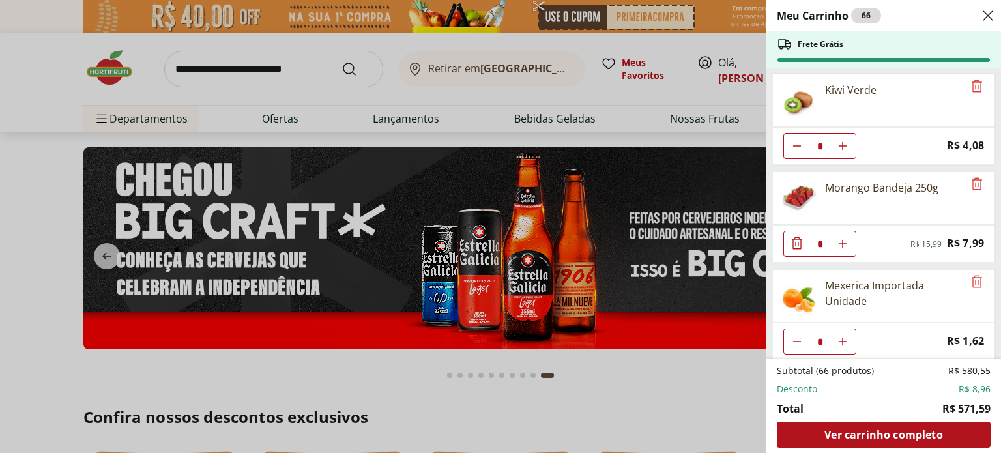
click at [266, 65] on div "Meu Carrinho 66 Frete Grátis Patinho Moído * Price: R$ 24,76 Filé de peito de f…" at bounding box center [500, 226] width 1001 height 453
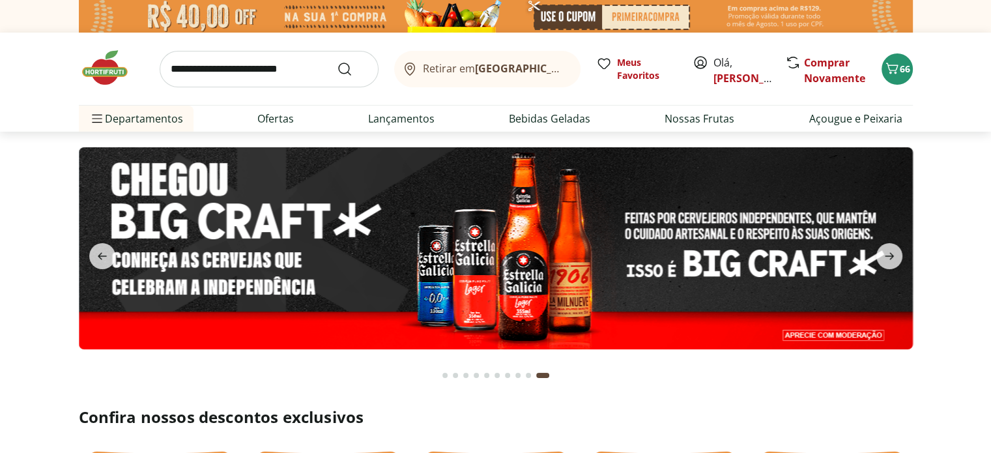
click at [258, 72] on input "search" at bounding box center [269, 69] width 219 height 36
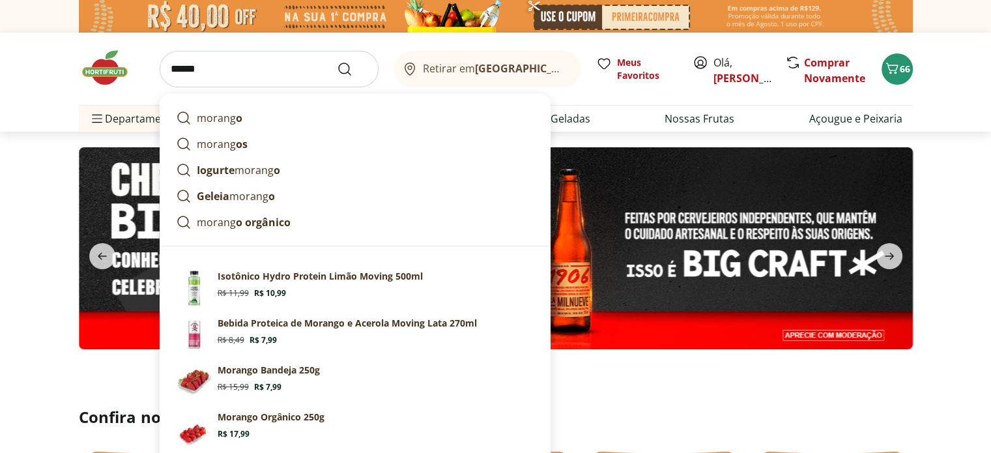
type input "******"
click at [884, 63] on icon "Carrinho" at bounding box center [892, 69] width 16 height 16
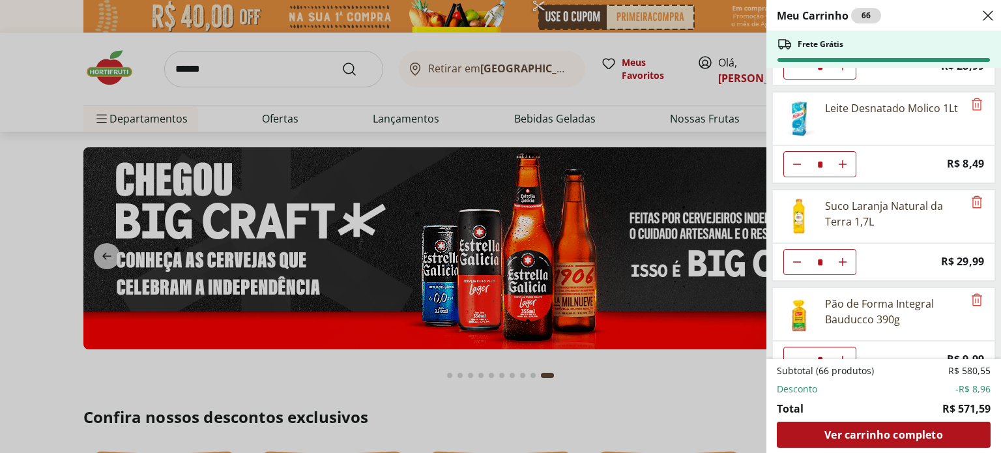
scroll to position [0, 0]
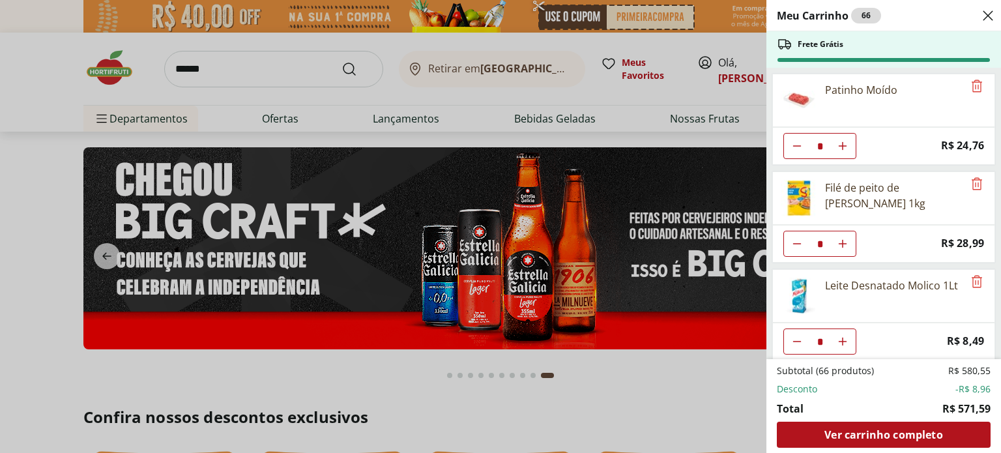
click at [578, 112] on div "Meu Carrinho 66 Frete Grátis Patinho Moído * Price: R$ 24,76 Filé de peito de f…" at bounding box center [500, 226] width 1001 height 453
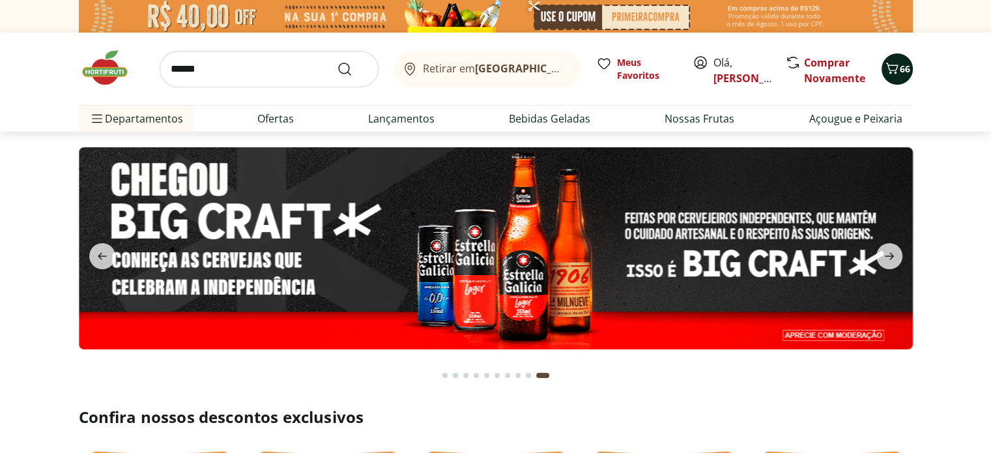
click at [895, 66] on icon "Carrinho" at bounding box center [892, 69] width 16 height 16
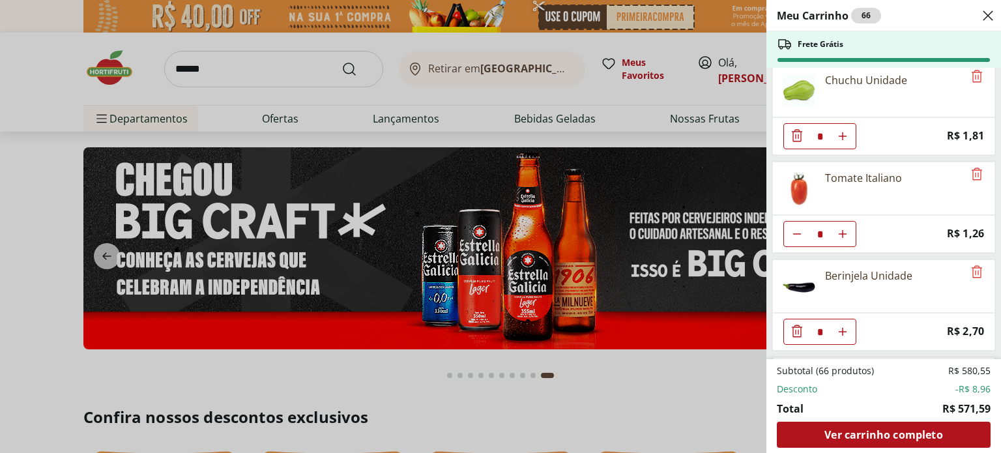
scroll to position [1108, 0]
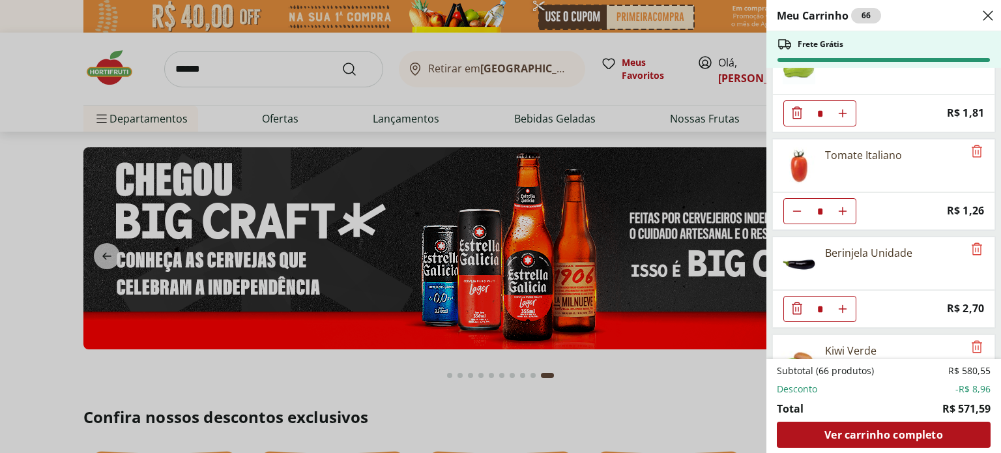
click at [455, 382] on div "Meu Carrinho 66 Frete Grátis Patinho Moído * Price: R$ 24,76 Filé de peito de f…" at bounding box center [500, 226] width 1001 height 453
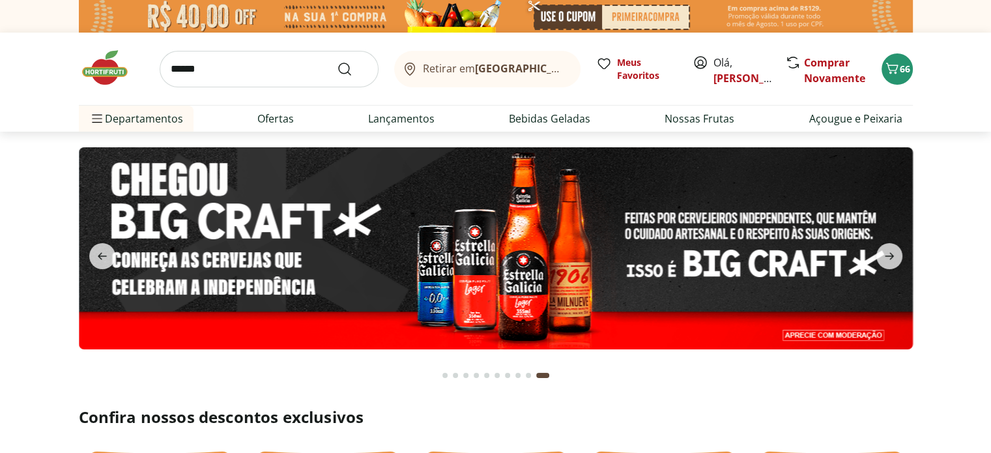
click at [441, 377] on button "Go to page 1 from fs-carousel" at bounding box center [445, 375] width 10 height 31
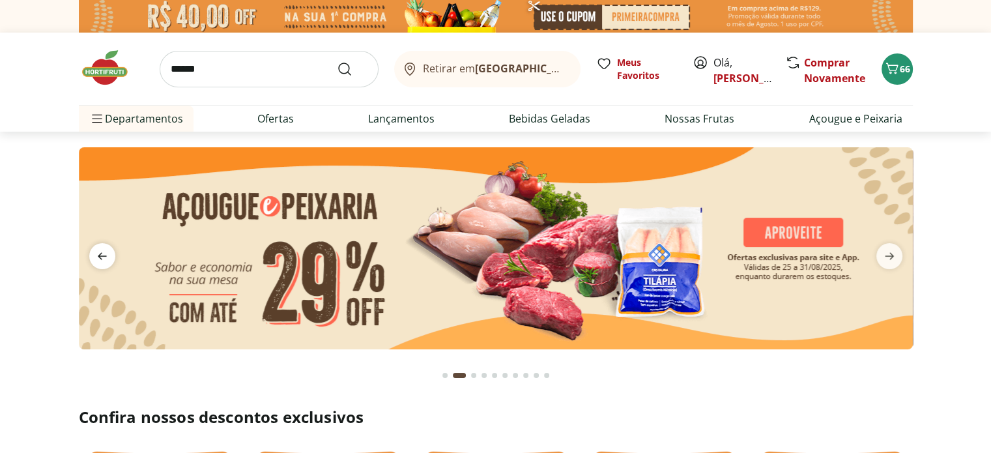
click at [92, 260] on span "previous" at bounding box center [102, 256] width 26 height 26
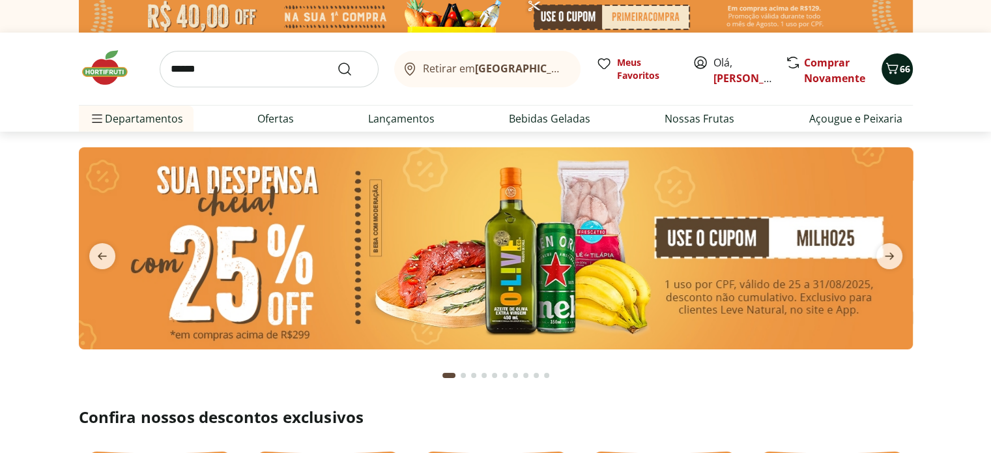
click at [902, 63] on span "66" at bounding box center [905, 69] width 10 height 12
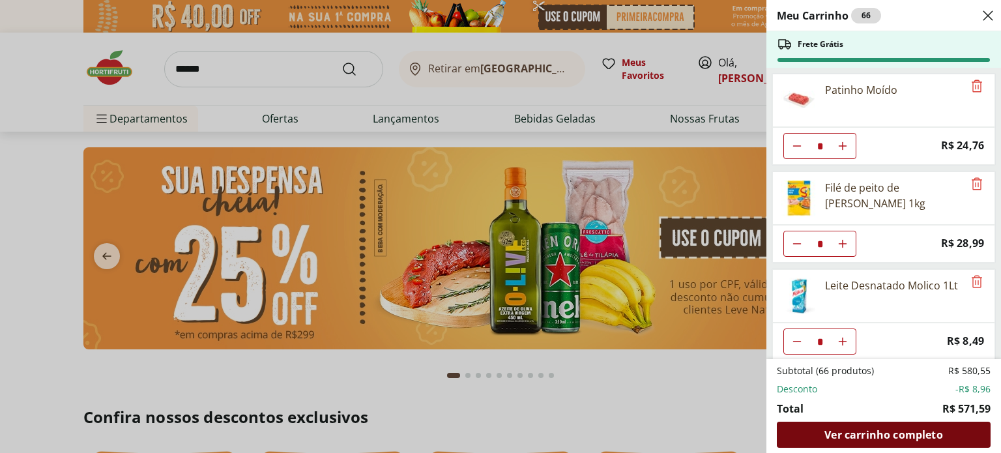
click at [904, 440] on span "Ver carrinho completo" at bounding box center [883, 434] width 118 height 10
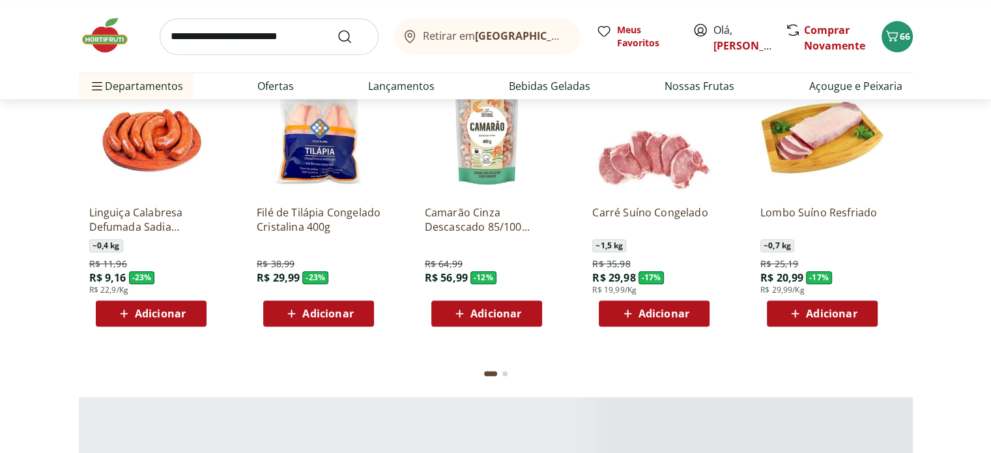
scroll to position [1890, 0]
